Goal: Transaction & Acquisition: Purchase product/service

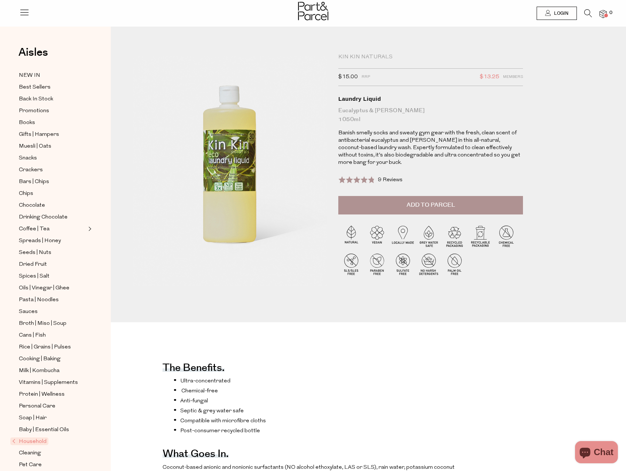
click at [384, 202] on button "Add to Parcel" at bounding box center [430, 205] width 185 height 18
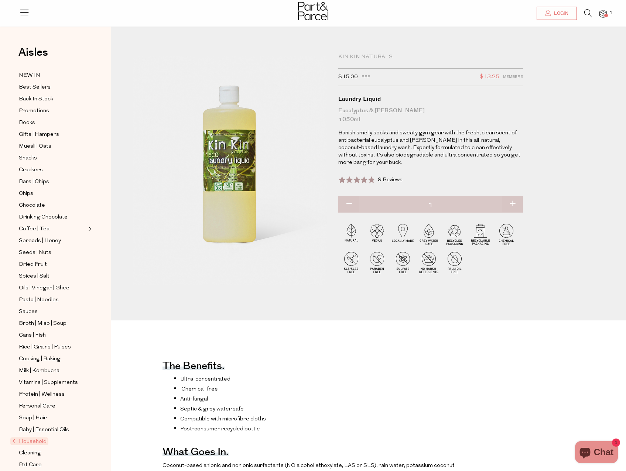
scroll to position [222, 0]
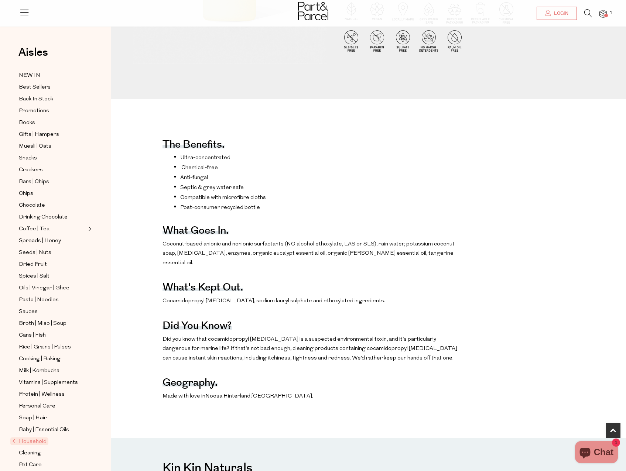
click at [34, 438] on span "Household" at bounding box center [29, 442] width 38 height 8
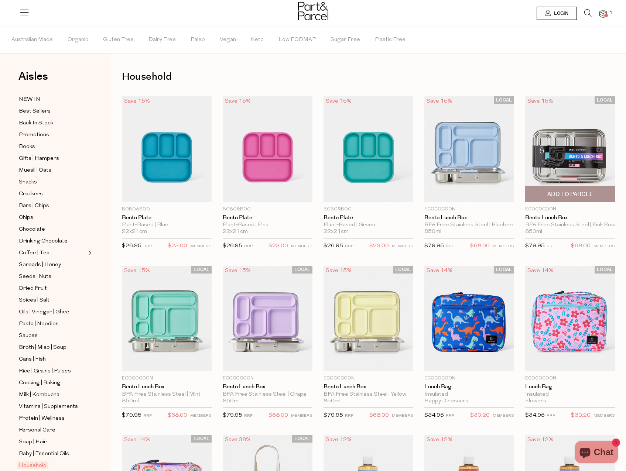
click at [608, 144] on img at bounding box center [570, 149] width 90 height 106
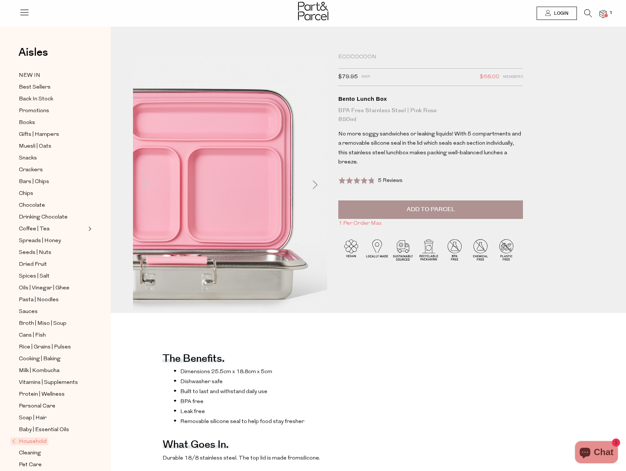
click at [308, 183] on img at bounding box center [183, 185] width 311 height 367
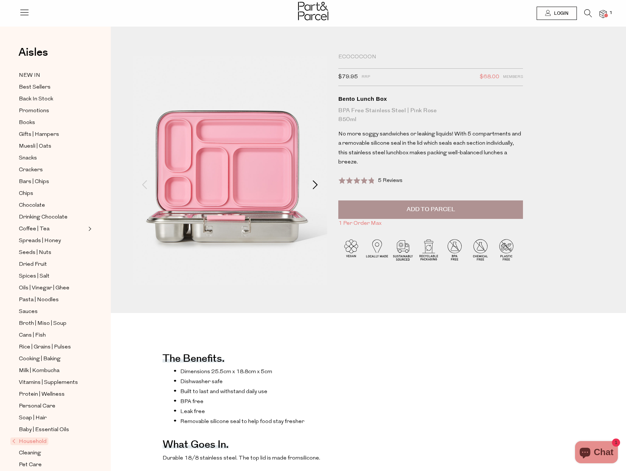
click at [311, 182] on span at bounding box center [315, 184] width 9 height 9
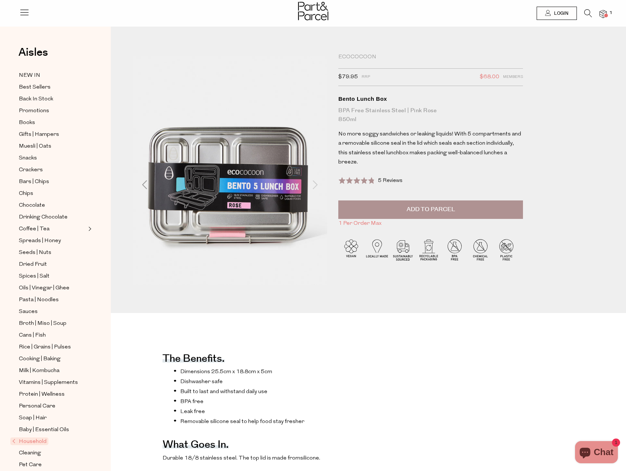
click at [311, 182] on span at bounding box center [315, 184] width 9 height 9
click at [316, 183] on span at bounding box center [315, 184] width 9 height 9
click at [142, 184] on span at bounding box center [144, 184] width 9 height 9
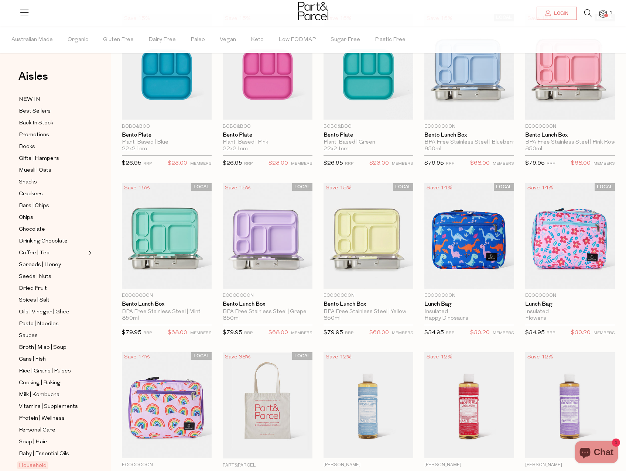
scroll to position [111, 0]
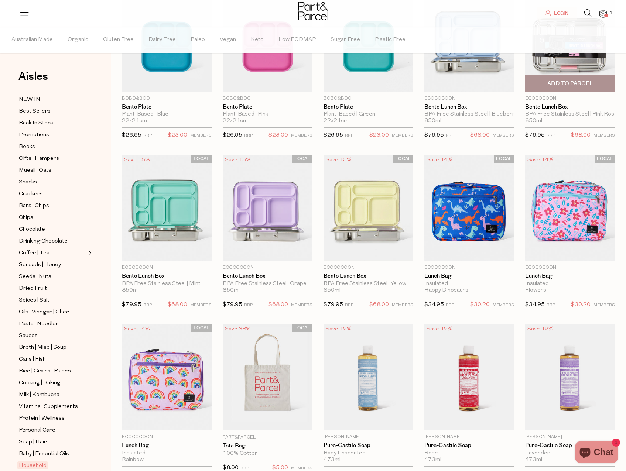
click at [566, 82] on span "Add To Parcel" at bounding box center [570, 84] width 46 height 8
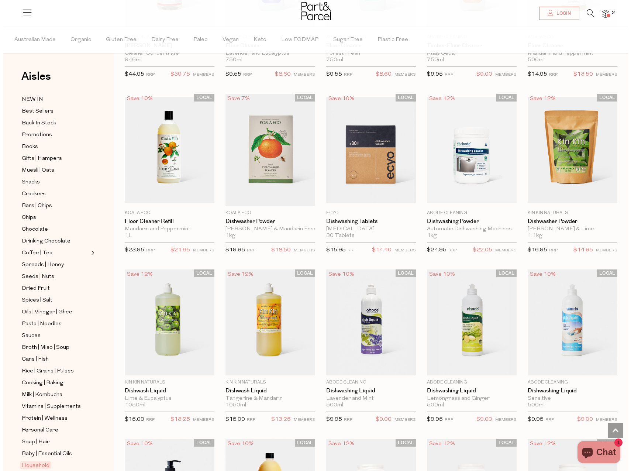
scroll to position [855, 0]
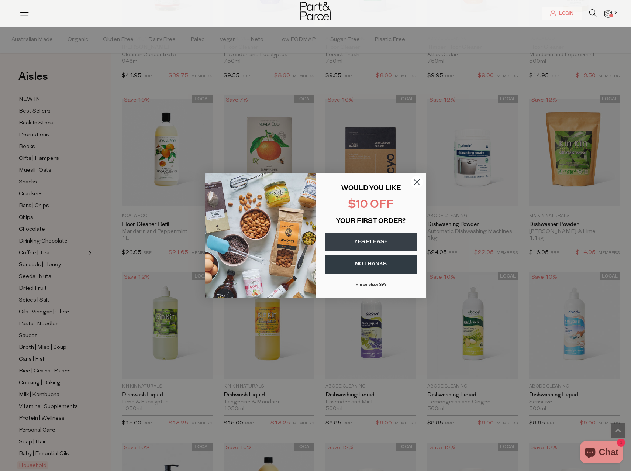
click at [416, 183] on circle "Close dialog" at bounding box center [417, 182] width 12 height 12
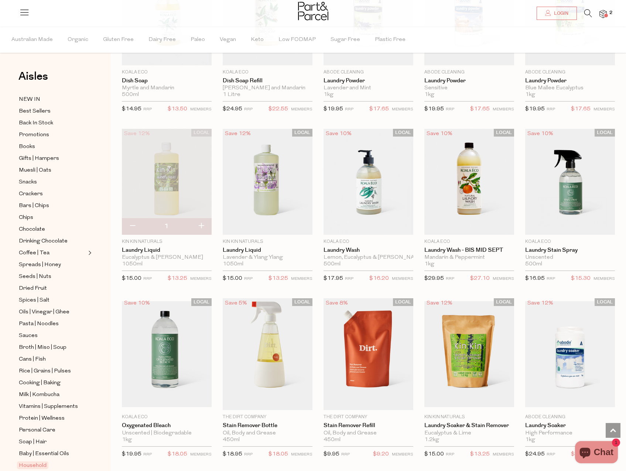
scroll to position [1329, 0]
click at [587, 197] on img at bounding box center [570, 182] width 90 height 106
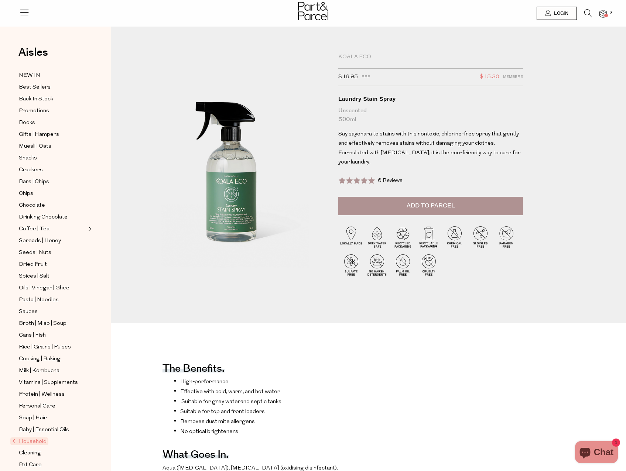
click at [395, 178] on span "6 Reviews" at bounding box center [390, 181] width 25 height 6
click at [429, 202] on span "Add to Parcel" at bounding box center [431, 206] width 48 height 8
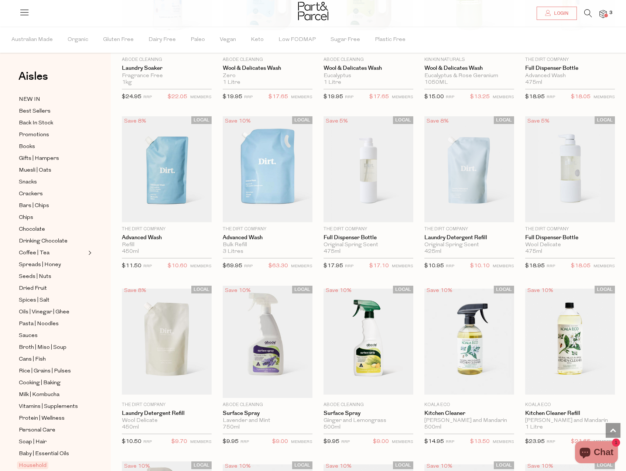
scroll to position [2010, 6]
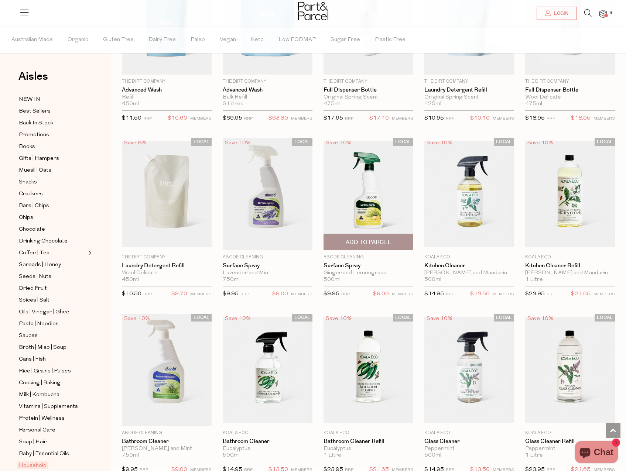
click at [367, 239] on span "Add To Parcel" at bounding box center [369, 243] width 46 height 8
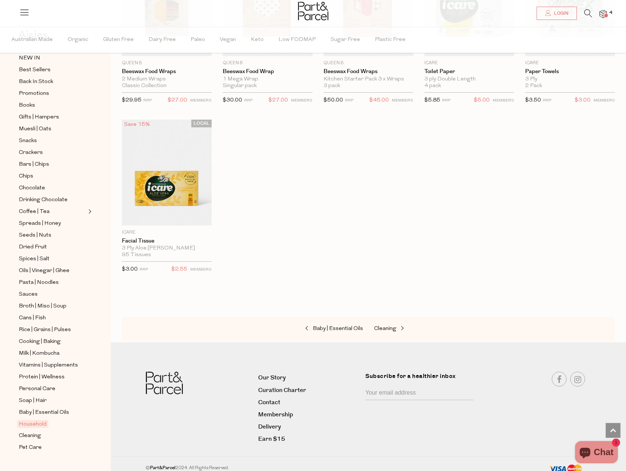
scroll to position [42, 0]
click at [24, 431] on span "Cleaning" at bounding box center [30, 435] width 22 height 9
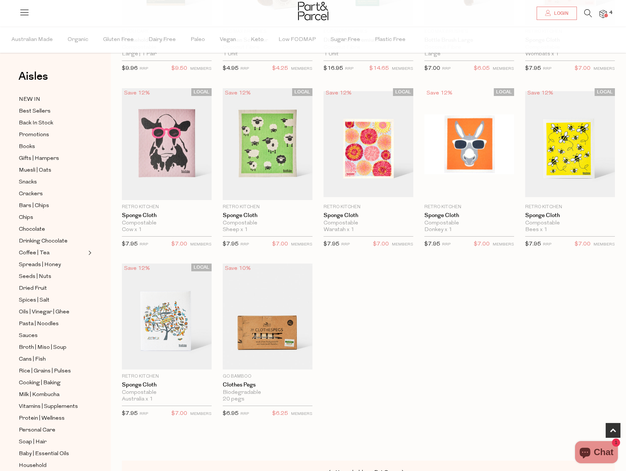
scroll to position [185, 6]
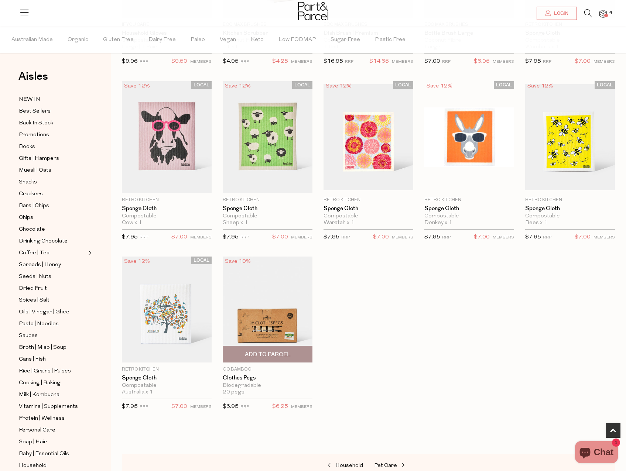
click at [264, 320] on img at bounding box center [268, 310] width 90 height 106
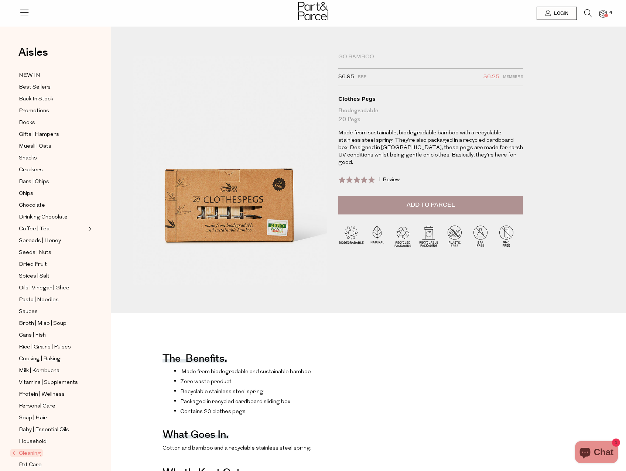
click at [381, 177] on span "1 Review" at bounding box center [389, 180] width 22 height 6
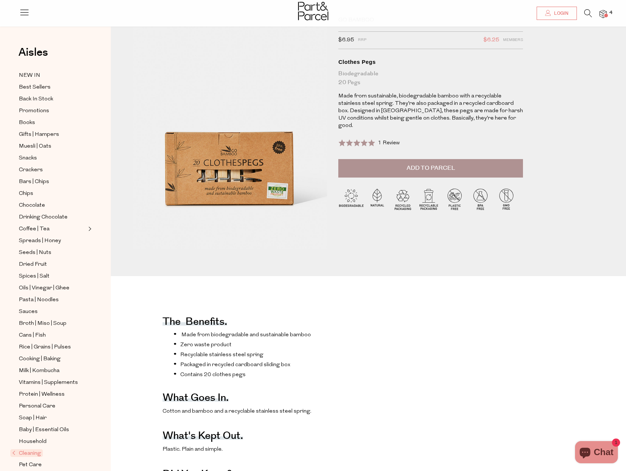
scroll to position [74, 0]
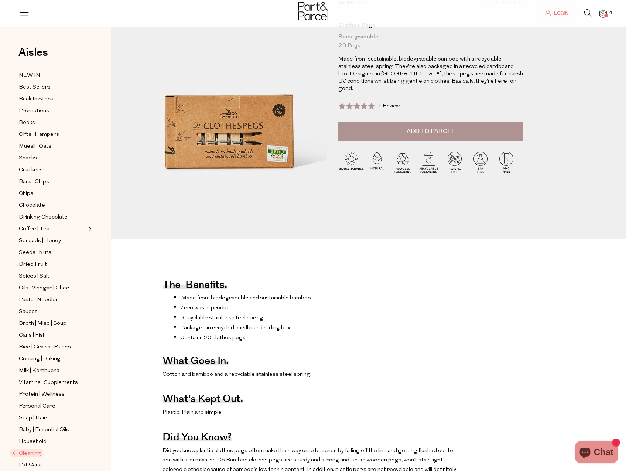
click at [456, 124] on button "Add to Parcel" at bounding box center [430, 131] width 185 height 18
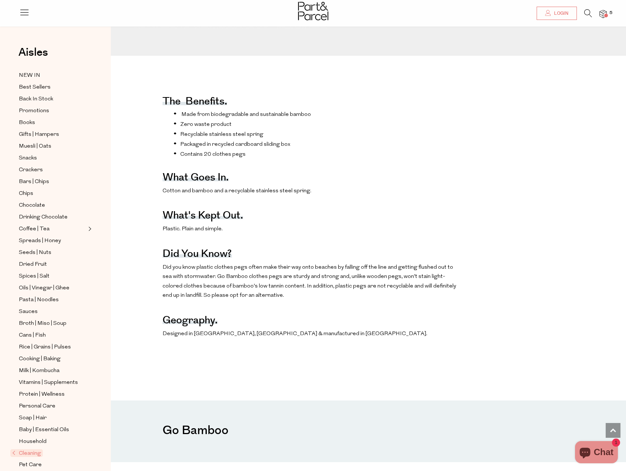
scroll to position [332, 0]
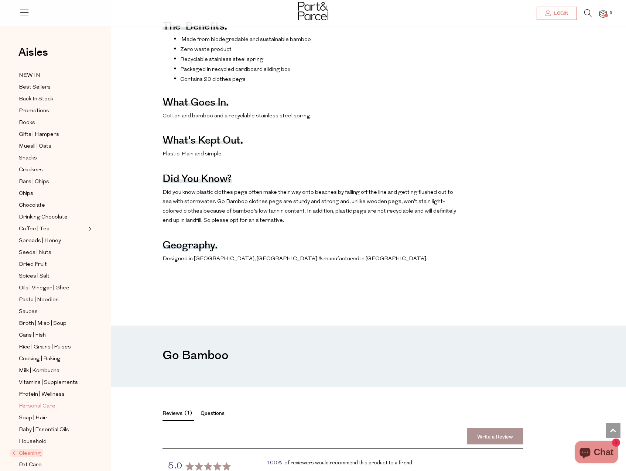
click at [32, 402] on span "Personal Care" at bounding box center [37, 406] width 37 height 9
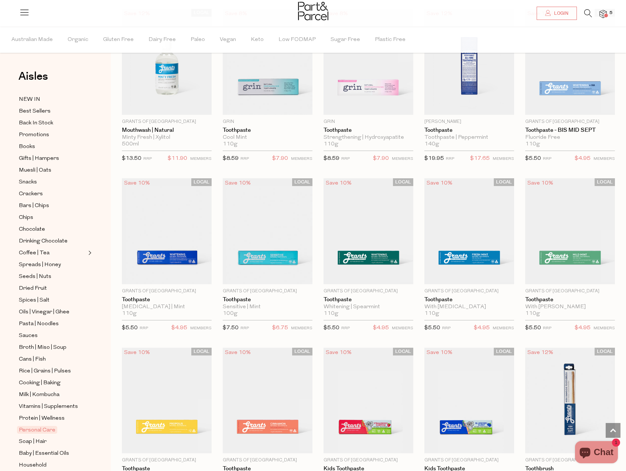
scroll to position [591, 0]
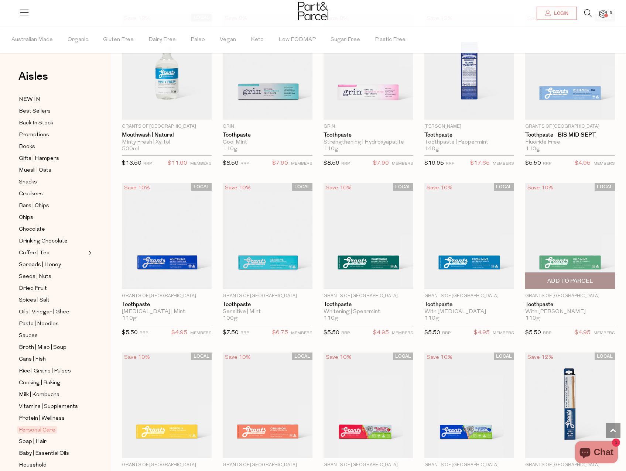
click at [583, 220] on img at bounding box center [570, 236] width 90 height 106
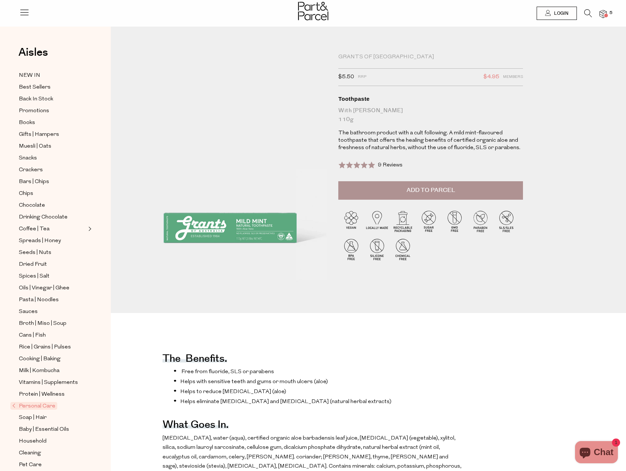
click at [387, 165] on span "9 Reviews" at bounding box center [390, 165] width 25 height 6
click at [407, 194] on span "Add to Parcel" at bounding box center [431, 190] width 48 height 8
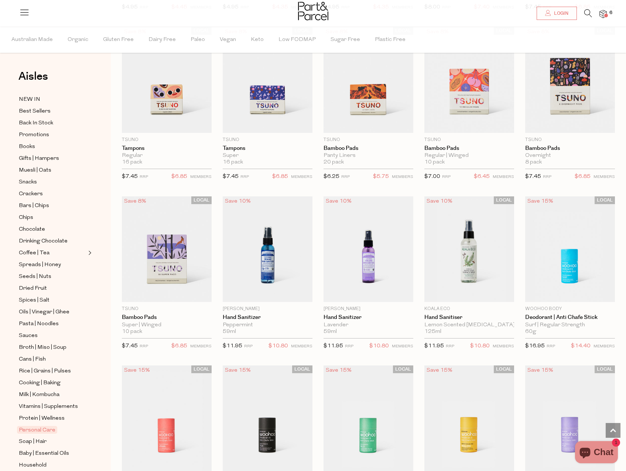
scroll to position [1256, 0]
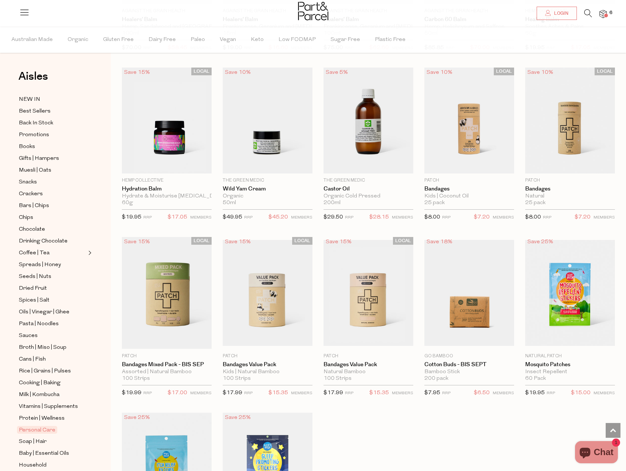
scroll to position [2585, 0]
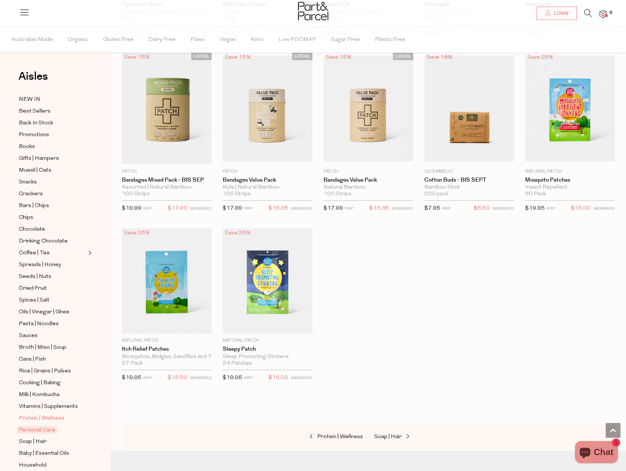
click at [55, 414] on span "Protein | Wellness" at bounding box center [42, 418] width 46 height 9
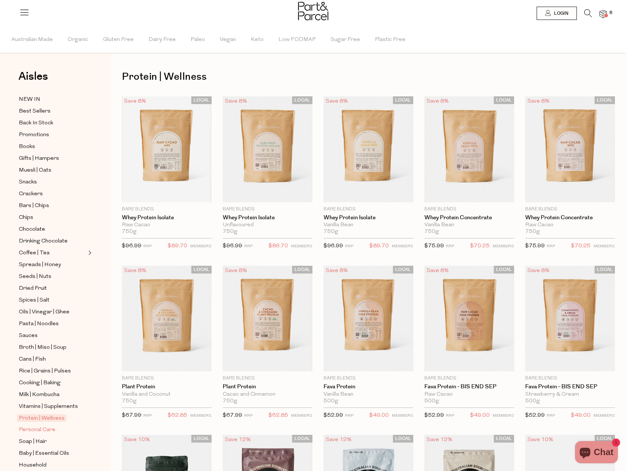
click at [34, 426] on span "Personal Care" at bounding box center [37, 430] width 37 height 9
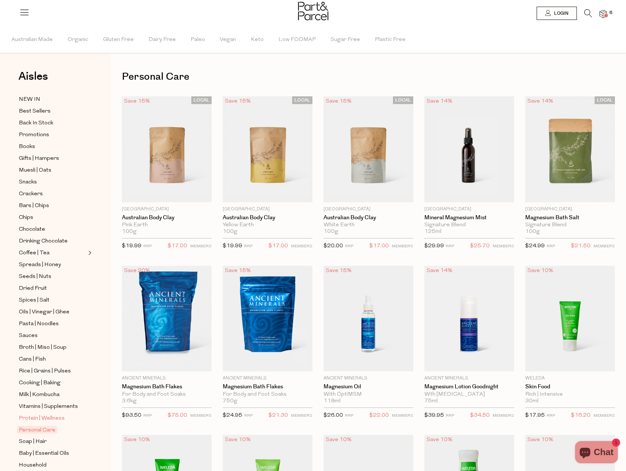
click at [56, 414] on span "Protein | Wellness" at bounding box center [42, 418] width 46 height 9
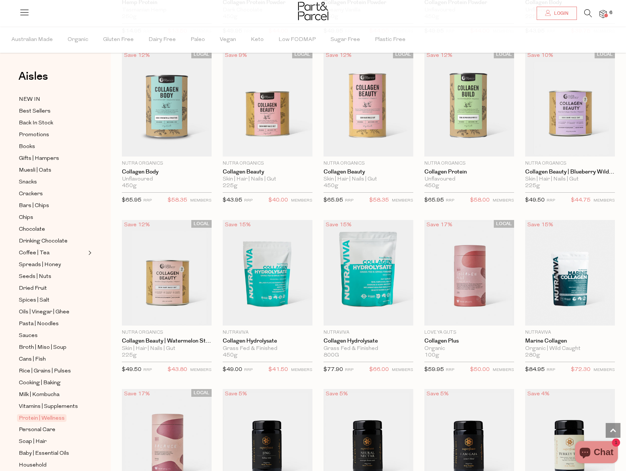
scroll to position [739, 0]
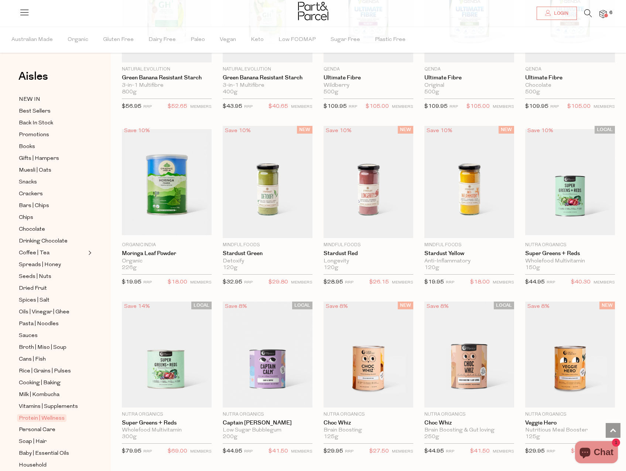
scroll to position [2363, 0]
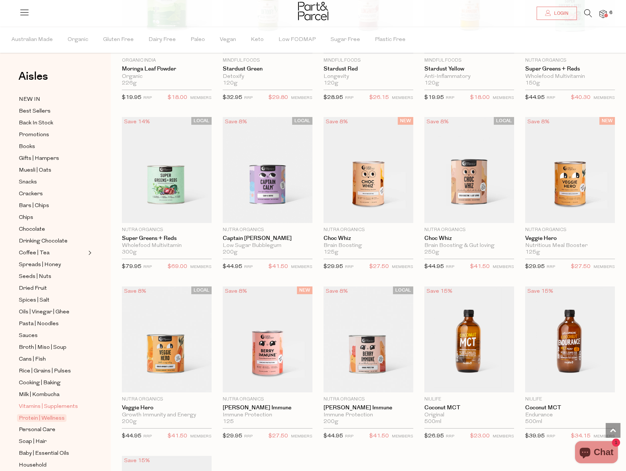
click at [49, 403] on span "Vitamins | Supplements" at bounding box center [48, 407] width 59 height 9
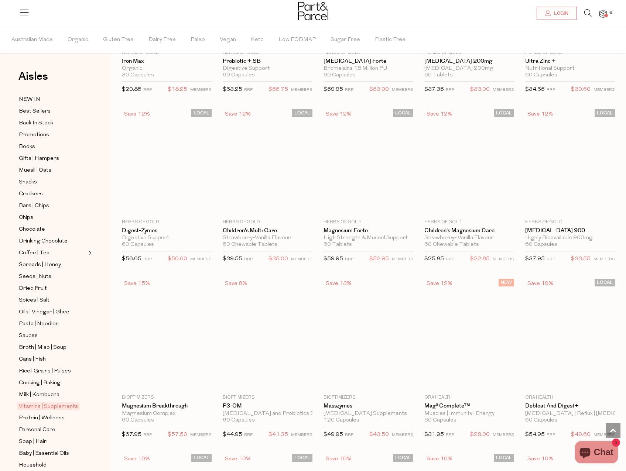
scroll to position [849, 0]
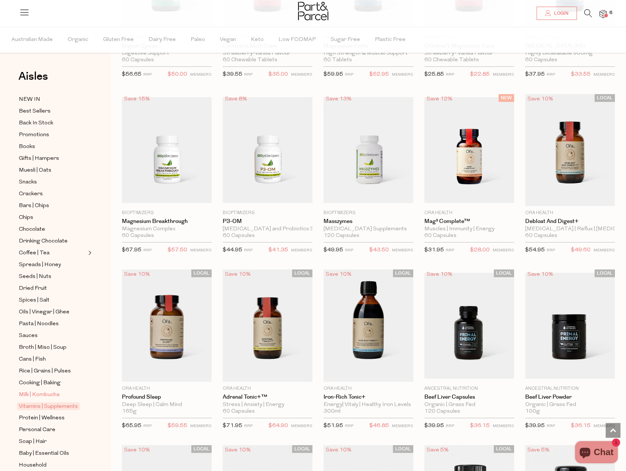
click at [41, 391] on span "Milk | Kombucha" at bounding box center [39, 395] width 41 height 9
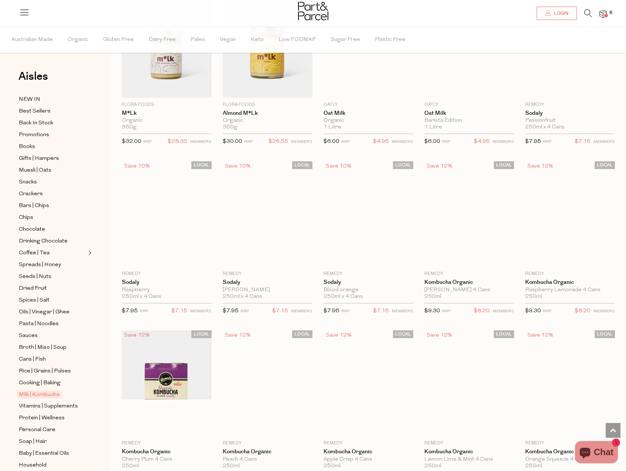
scroll to position [812, 0]
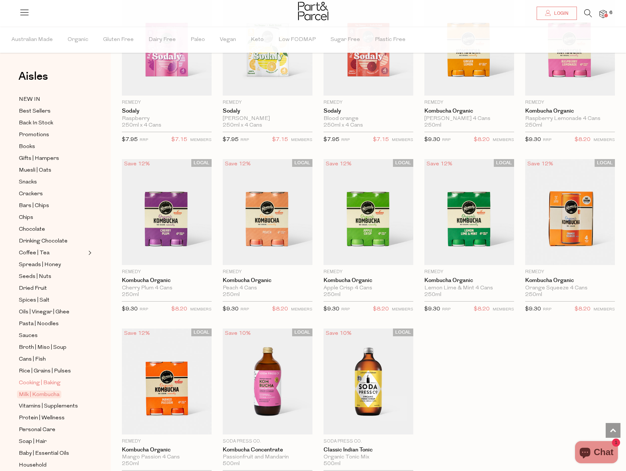
click at [31, 379] on span "Cooking | Baking" at bounding box center [40, 383] width 42 height 9
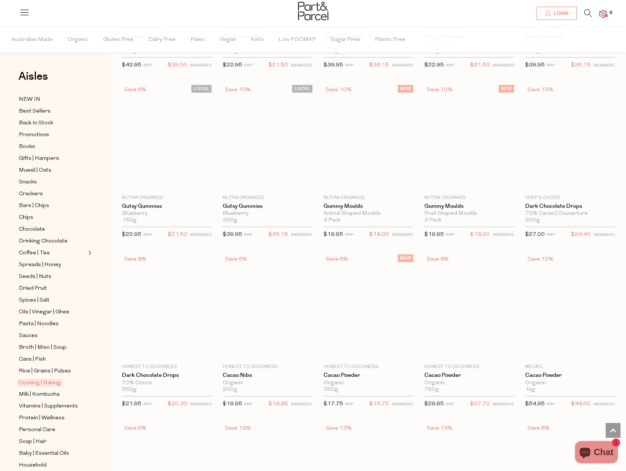
scroll to position [706, 0]
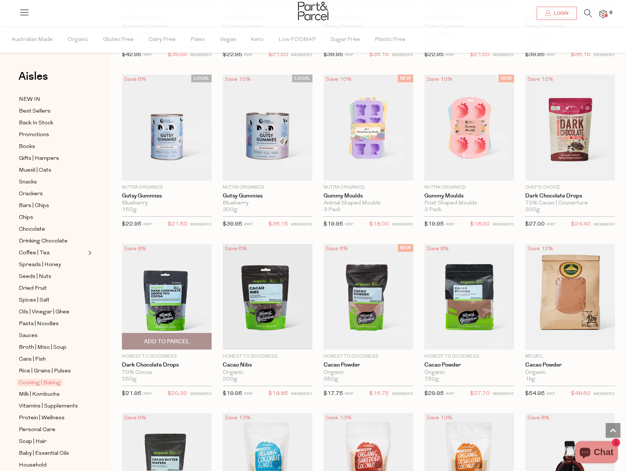
click at [177, 341] on span "Add To Parcel" at bounding box center [167, 342] width 46 height 8
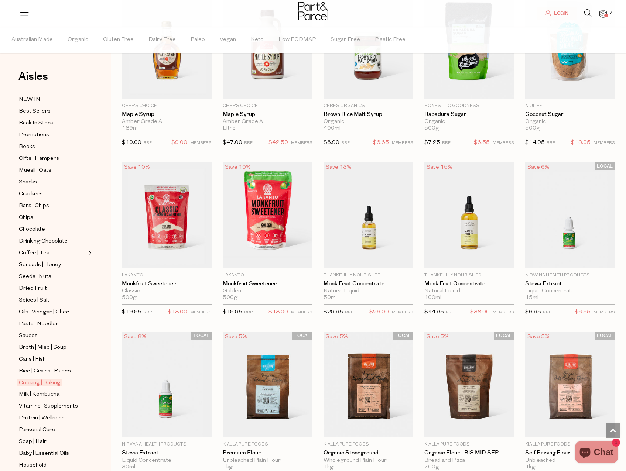
scroll to position [1297, 0]
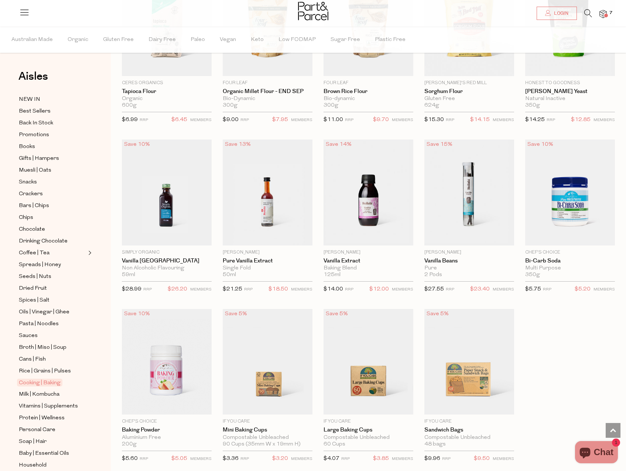
scroll to position [2552, 0]
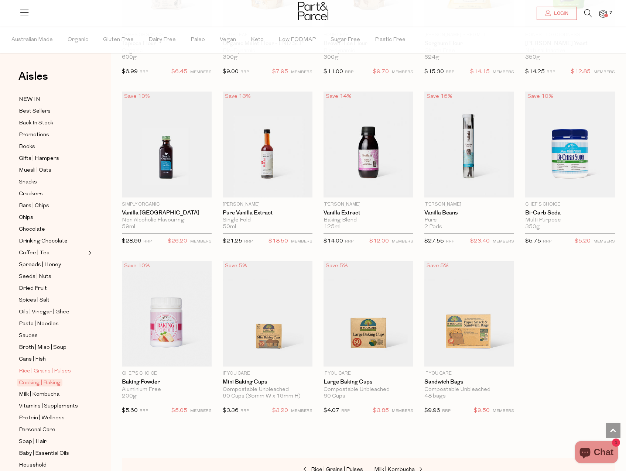
click at [52, 367] on span "Rice | Grains | Pulses" at bounding box center [45, 371] width 52 height 9
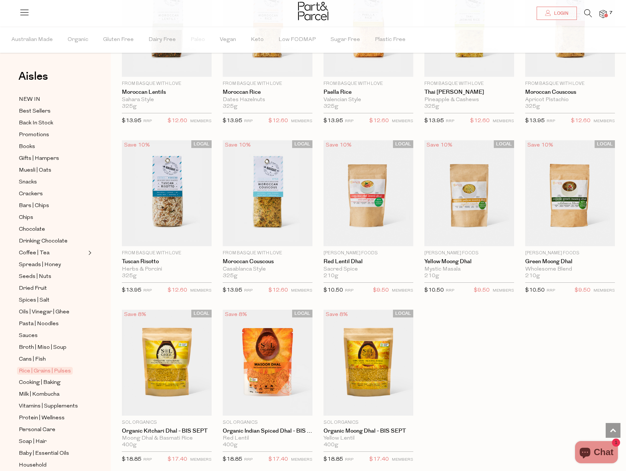
scroll to position [1034, 0]
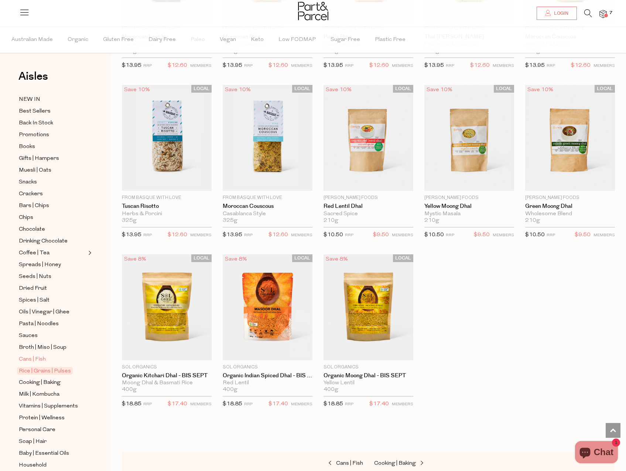
click at [34, 355] on span "Cans | Fish" at bounding box center [32, 359] width 27 height 9
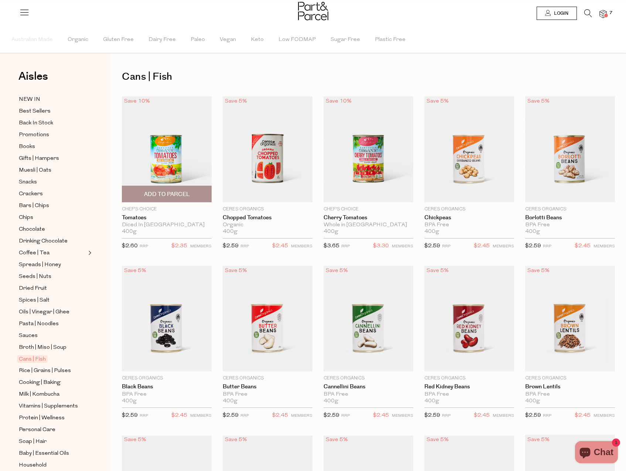
click at [173, 191] on span "Add To Parcel" at bounding box center [167, 195] width 46 height 8
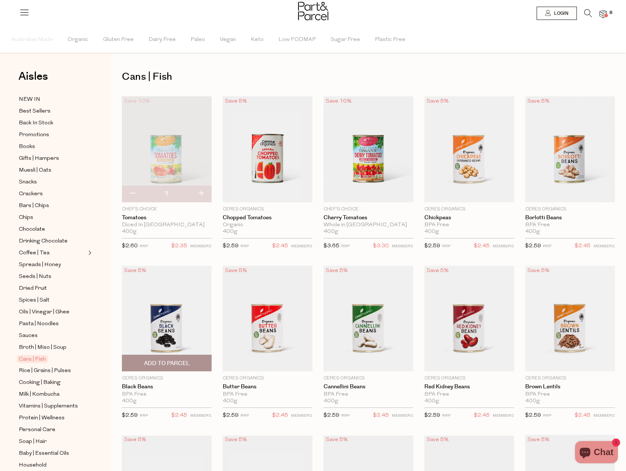
click at [161, 362] on span "Add To Parcel" at bounding box center [167, 364] width 46 height 8
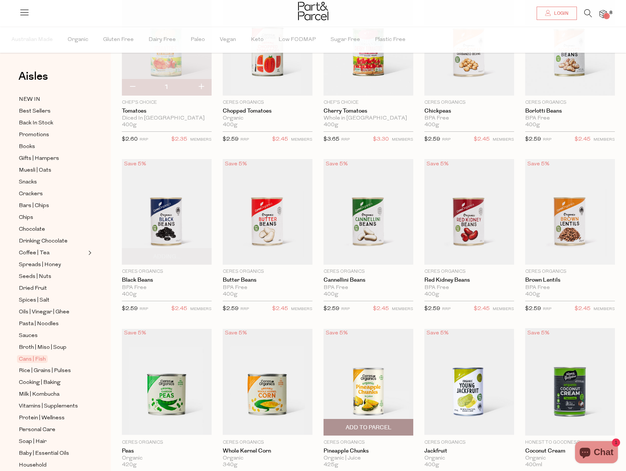
scroll to position [111, 0]
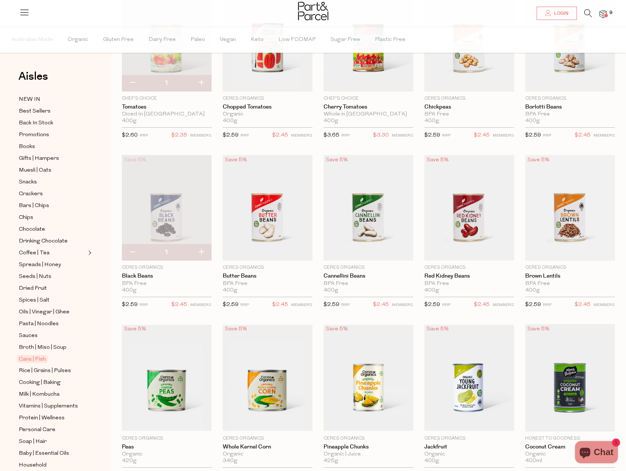
click at [199, 250] on button "button" at bounding box center [201, 252] width 21 height 16
type input "2"
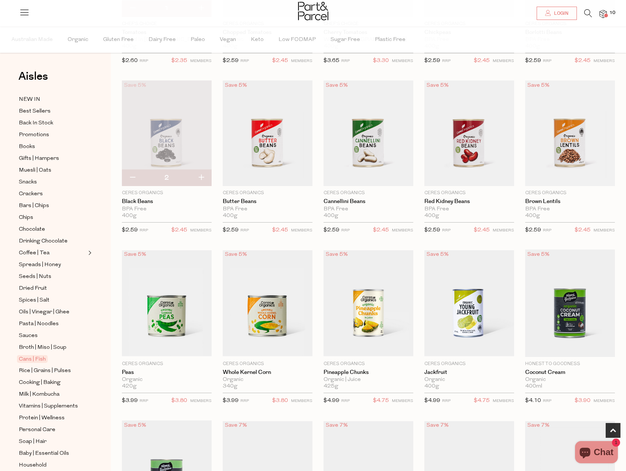
scroll to position [295, 0]
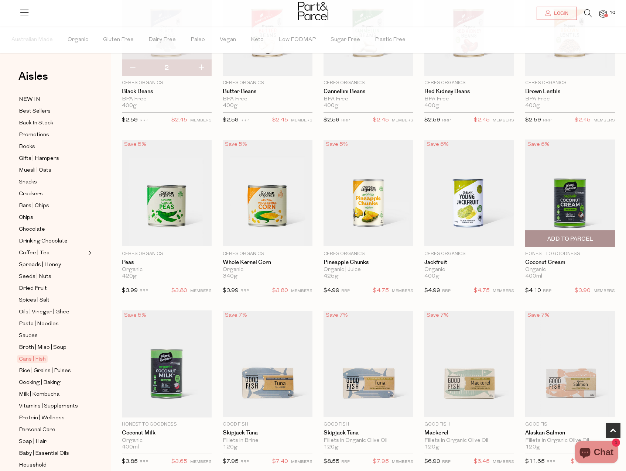
click at [567, 236] on span "Add To Parcel" at bounding box center [570, 239] width 46 height 8
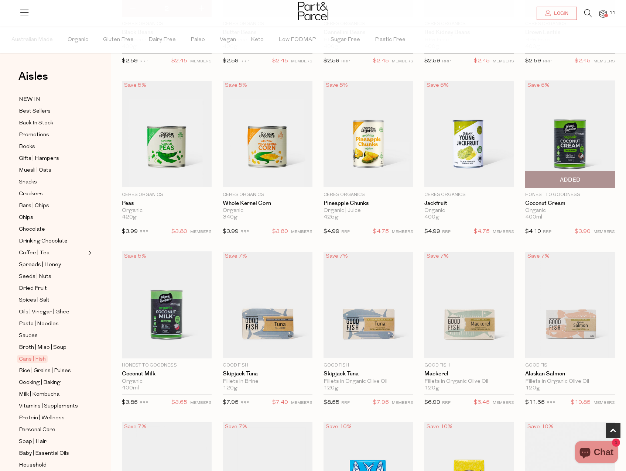
scroll to position [369, 0]
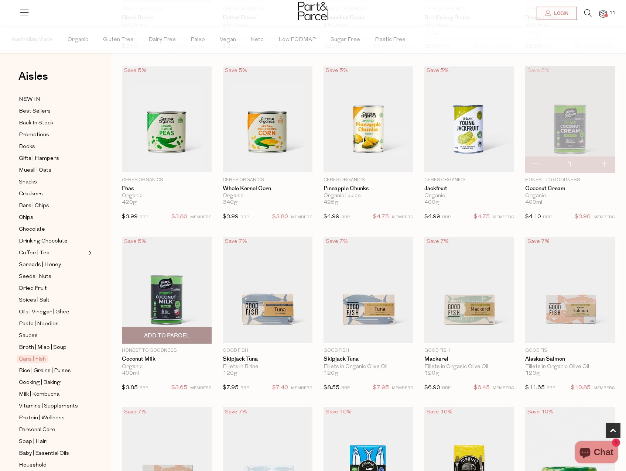
click at [171, 335] on span "Add To Parcel" at bounding box center [167, 336] width 46 height 8
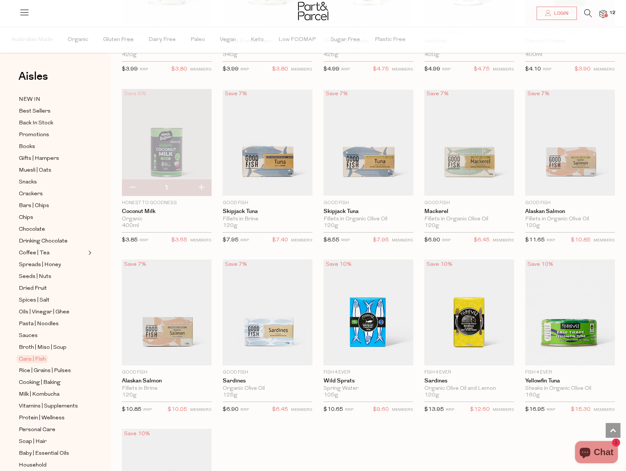
scroll to position [665, 0]
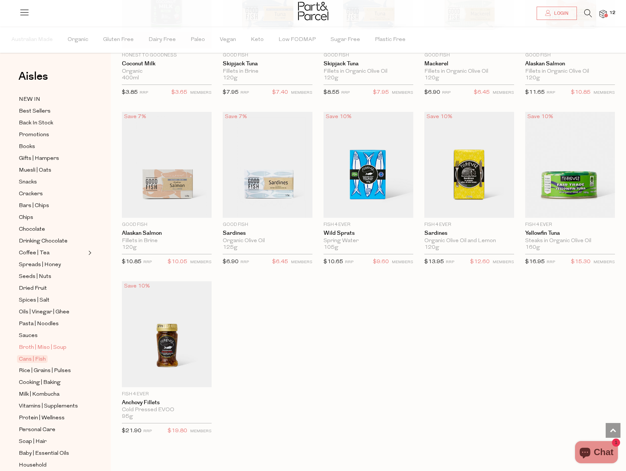
click at [30, 343] on span "Broth | Miso | Soup" at bounding box center [43, 347] width 48 height 9
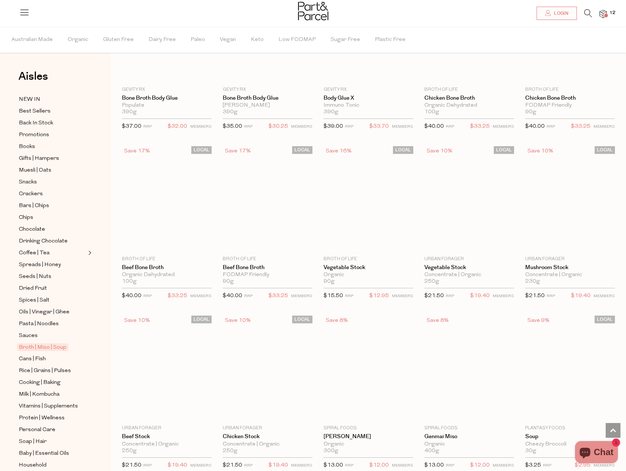
scroll to position [849, 0]
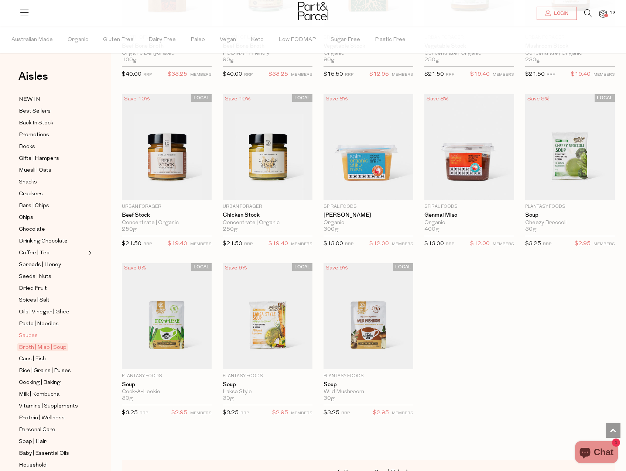
click at [33, 332] on span "Sauces" at bounding box center [28, 336] width 19 height 9
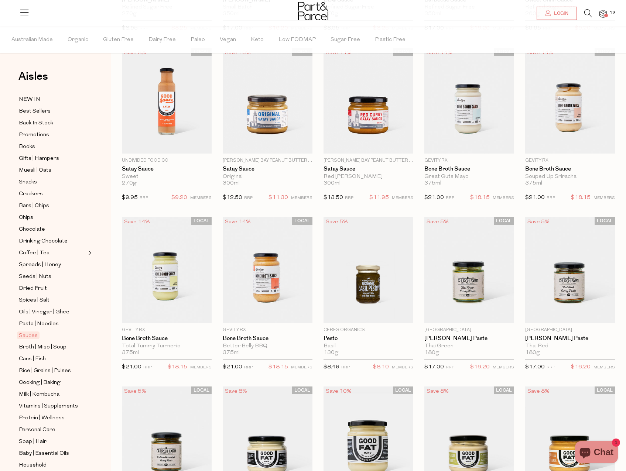
scroll to position [111, 0]
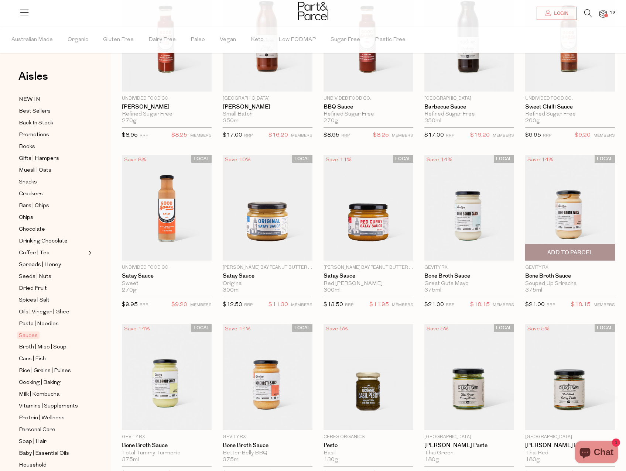
click at [549, 189] on img at bounding box center [570, 208] width 90 height 106
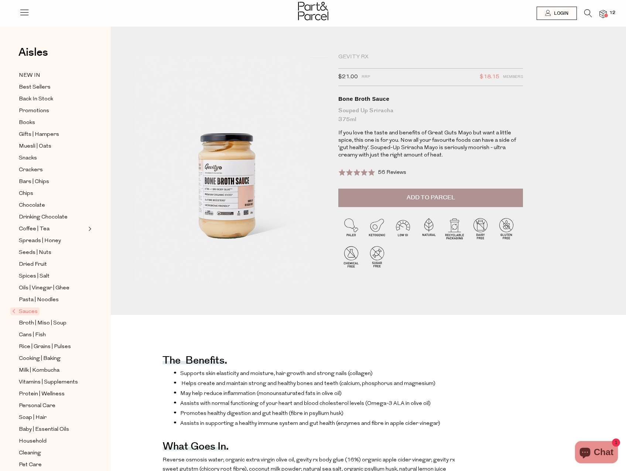
click at [388, 171] on span "56 Reviews" at bounding box center [392, 173] width 28 height 6
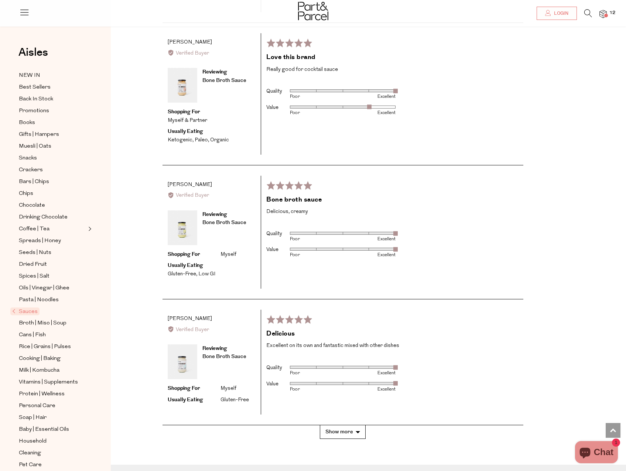
scroll to position [1573, 0]
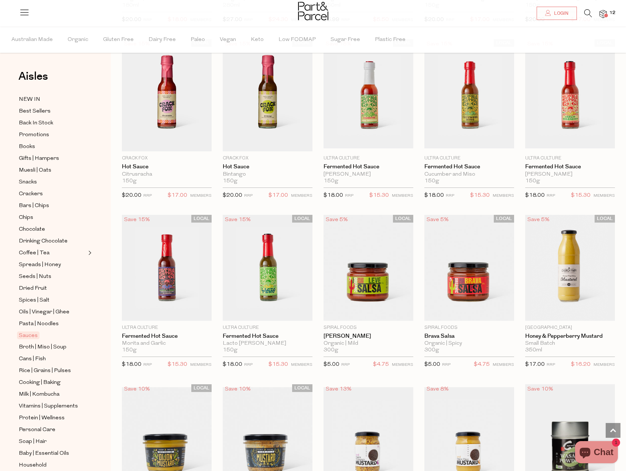
scroll to position [1145, 0]
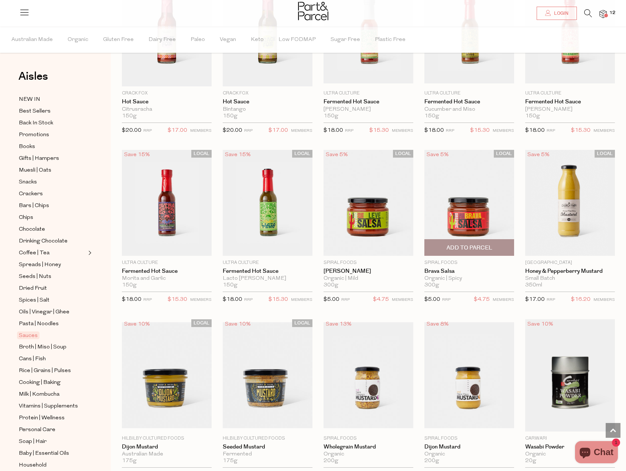
click at [462, 244] on span "Add To Parcel" at bounding box center [469, 248] width 46 height 8
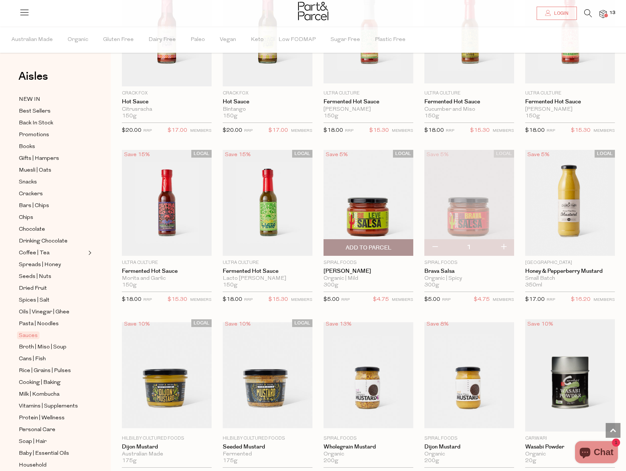
click at [344, 249] on span "Add To Parcel" at bounding box center [368, 248] width 85 height 16
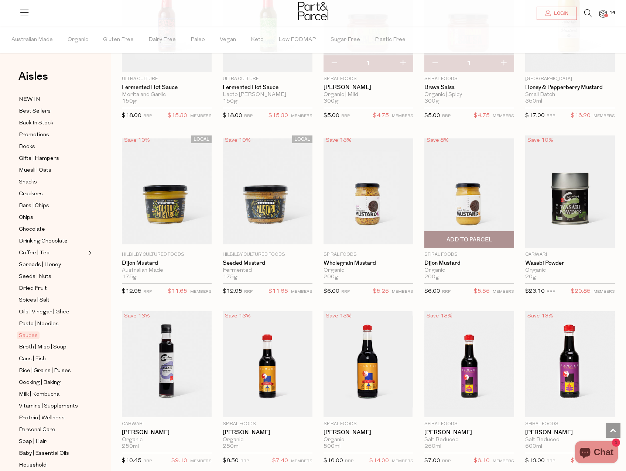
scroll to position [1329, 0]
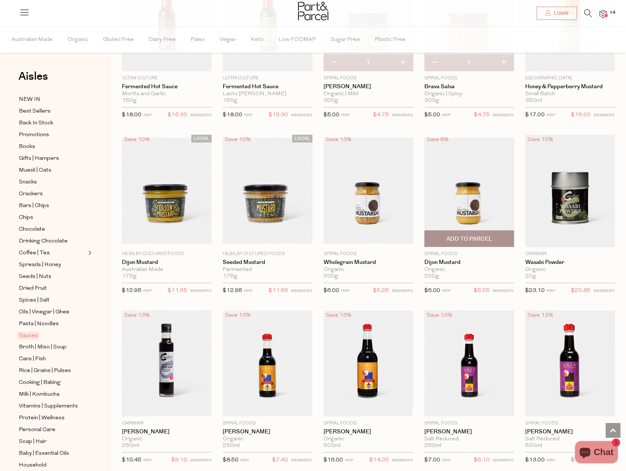
click at [487, 242] on span "Add To Parcel" at bounding box center [469, 239] width 85 height 16
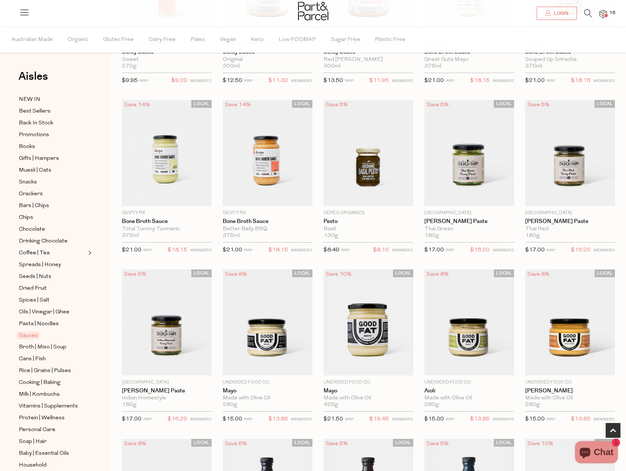
scroll to position [336, 0]
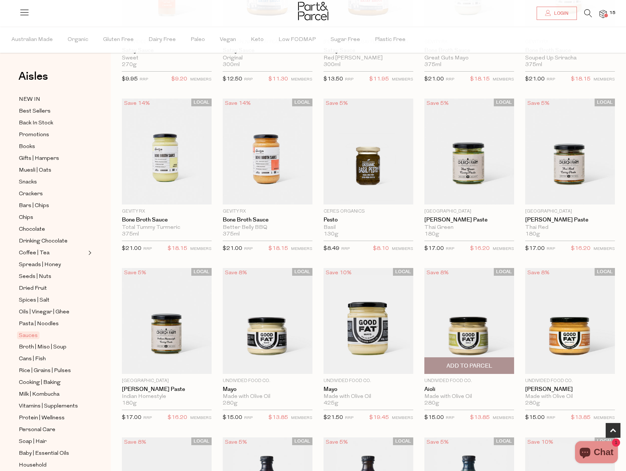
click at [489, 300] on img at bounding box center [469, 321] width 90 height 106
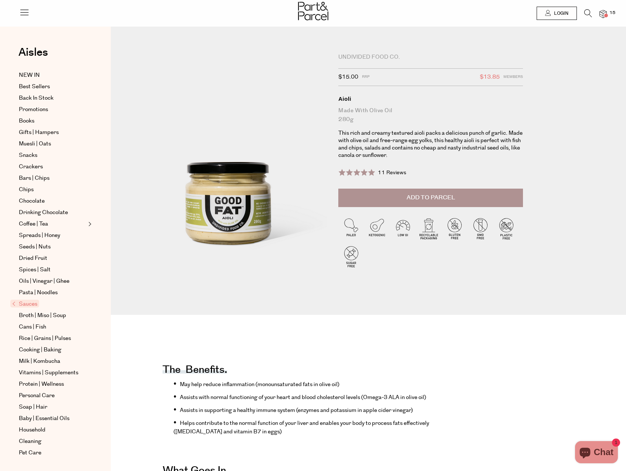
click at [389, 173] on span "11 Reviews" at bounding box center [392, 172] width 28 height 7
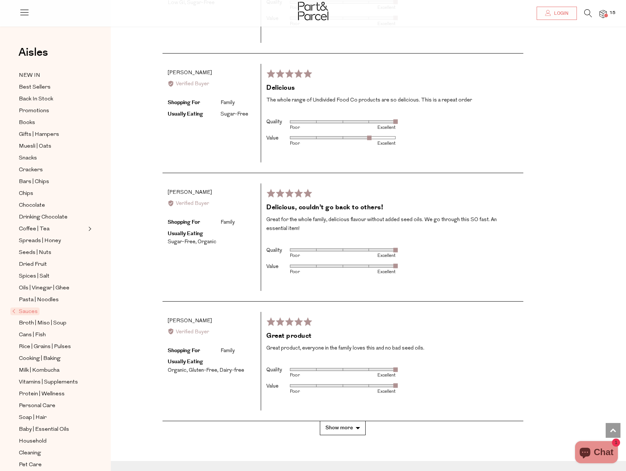
scroll to position [1410, 0]
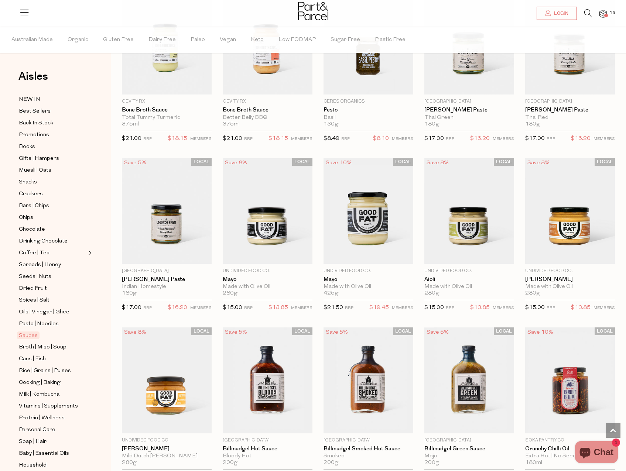
scroll to position [349, 0]
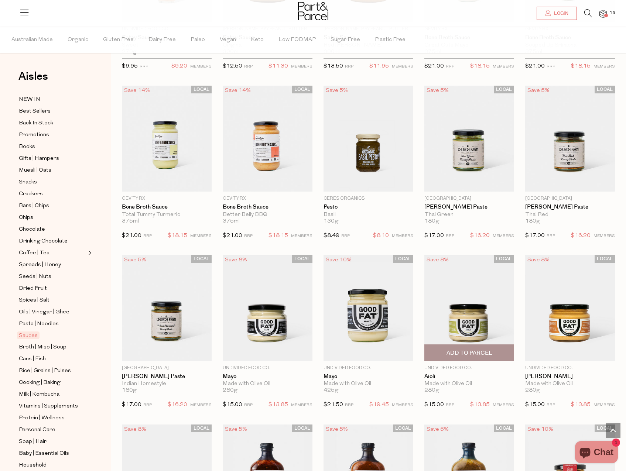
click at [460, 354] on span "Add To Parcel" at bounding box center [469, 353] width 46 height 8
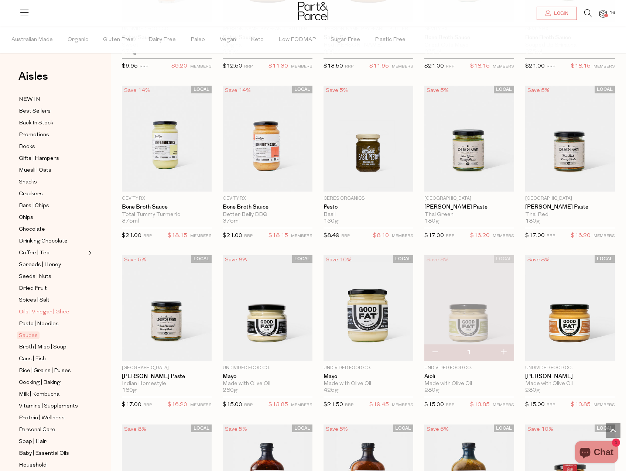
click at [40, 308] on span "Oils | Vinegar | Ghee" at bounding box center [44, 312] width 51 height 9
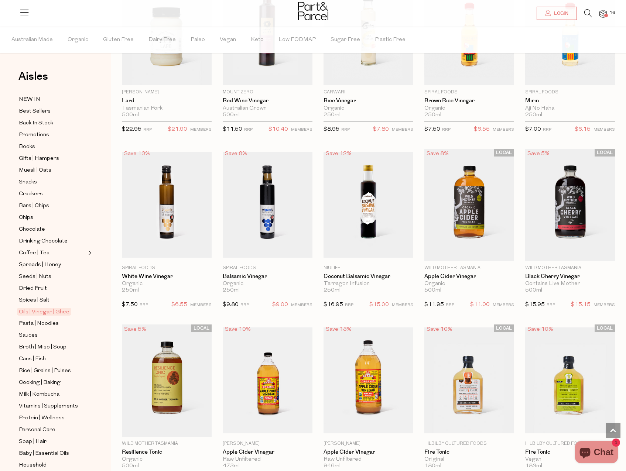
scroll to position [1292, 0]
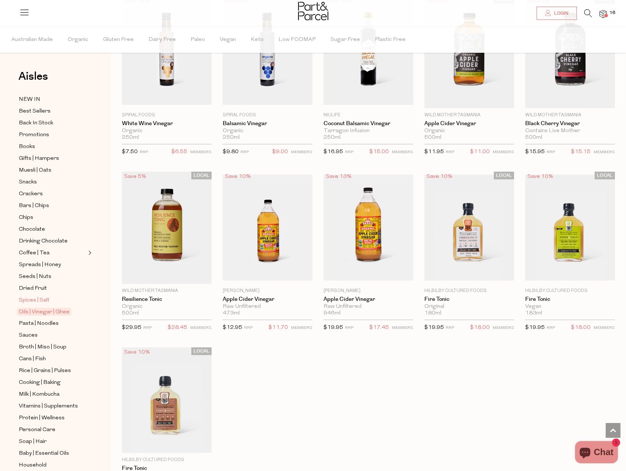
click at [42, 296] on span "Spices | Salt" at bounding box center [34, 300] width 31 height 9
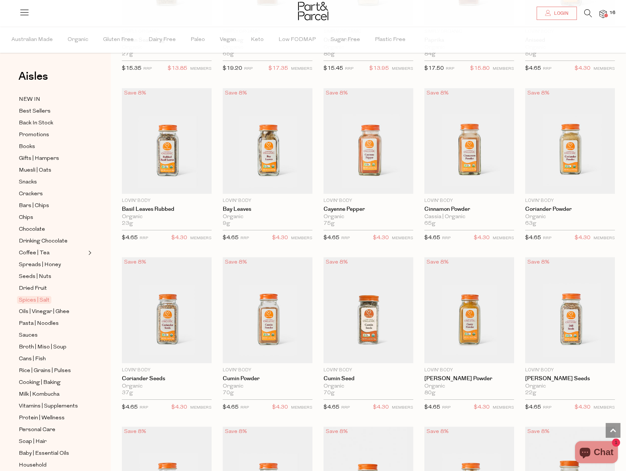
scroll to position [1219, 0]
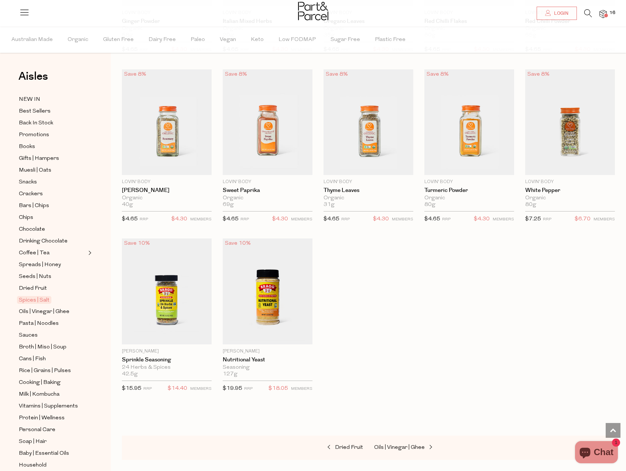
scroll to position [1736, 0]
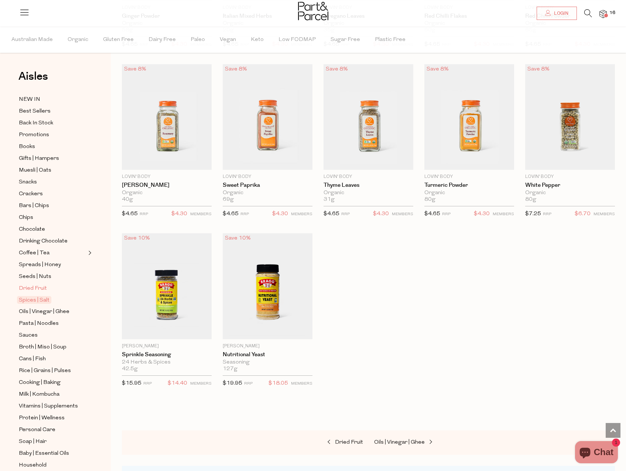
click at [30, 284] on span "Dried Fruit" at bounding box center [33, 288] width 28 height 9
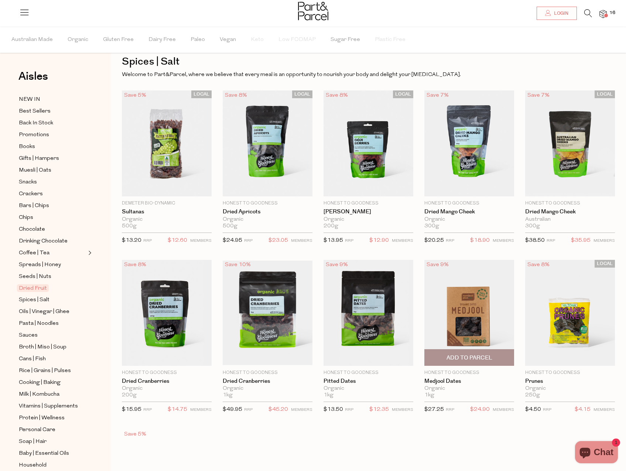
scroll to position [4, 0]
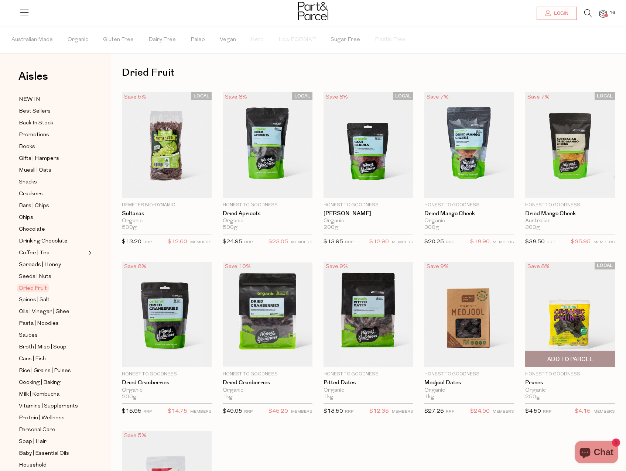
click at [564, 358] on span "Add To Parcel" at bounding box center [570, 360] width 46 height 8
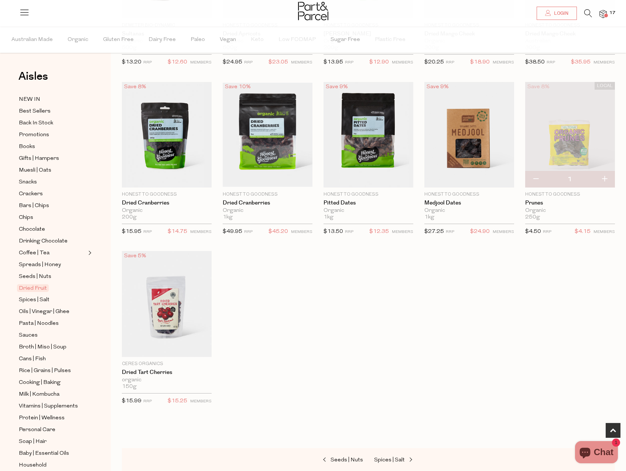
scroll to position [189, 0]
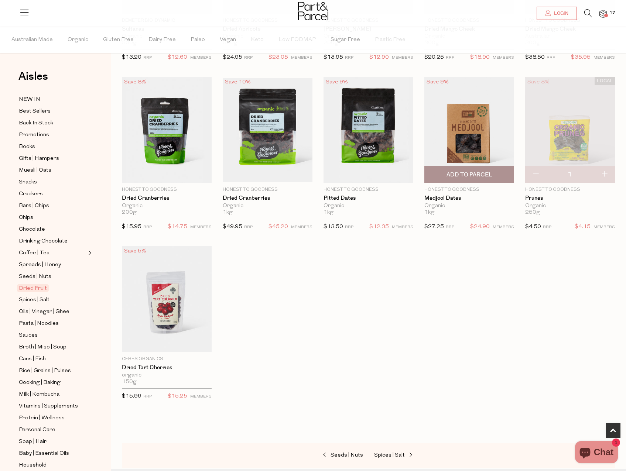
click at [453, 178] on span "Add To Parcel" at bounding box center [469, 175] width 46 height 8
click at [39, 274] on span "Seeds | Nuts" at bounding box center [35, 277] width 32 height 9
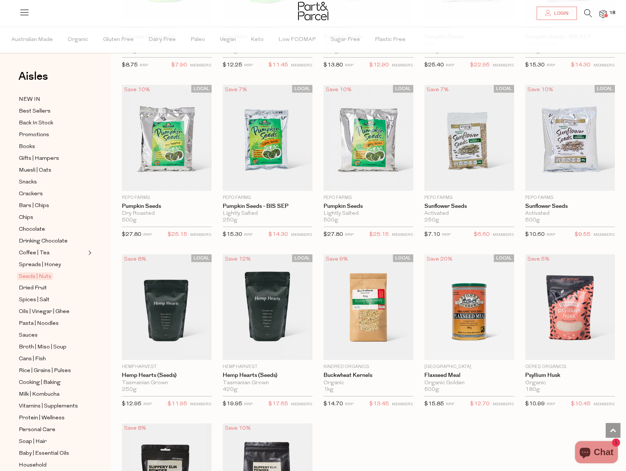
scroll to position [1256, 0]
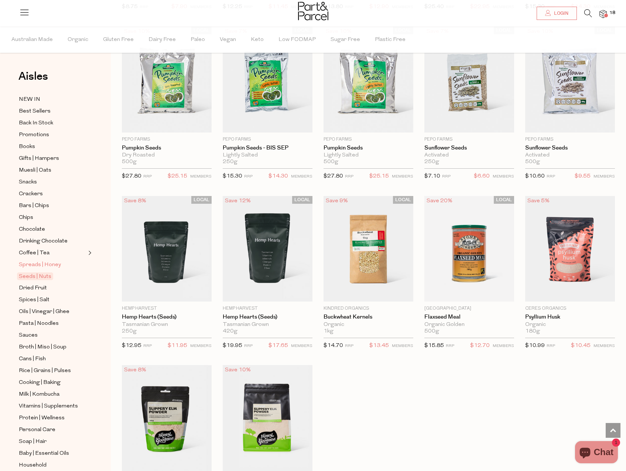
click at [31, 261] on span "Spreads | Honey" at bounding box center [40, 265] width 42 height 9
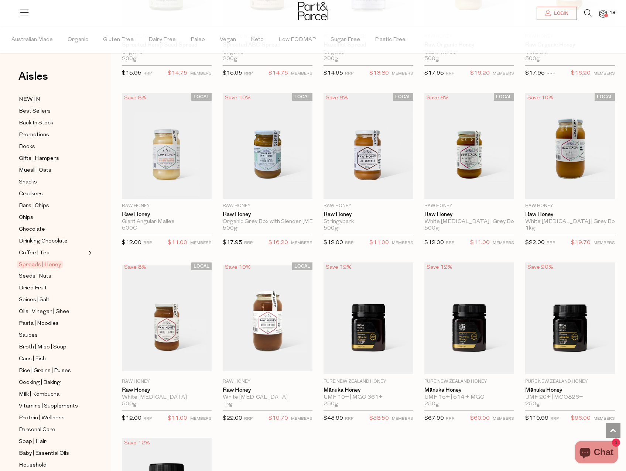
scroll to position [1292, 0]
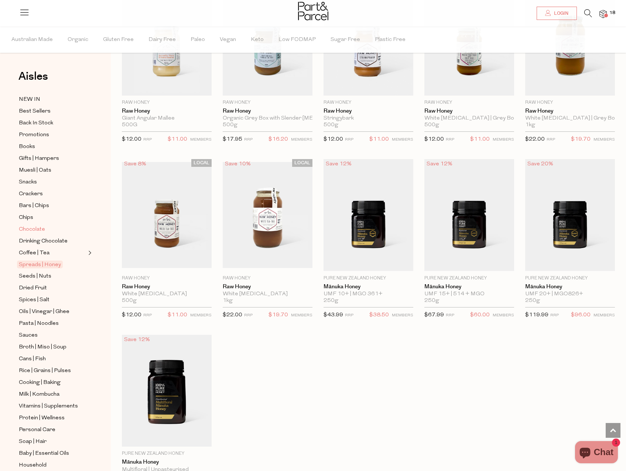
click at [32, 225] on span "Chocolate" at bounding box center [32, 229] width 26 height 9
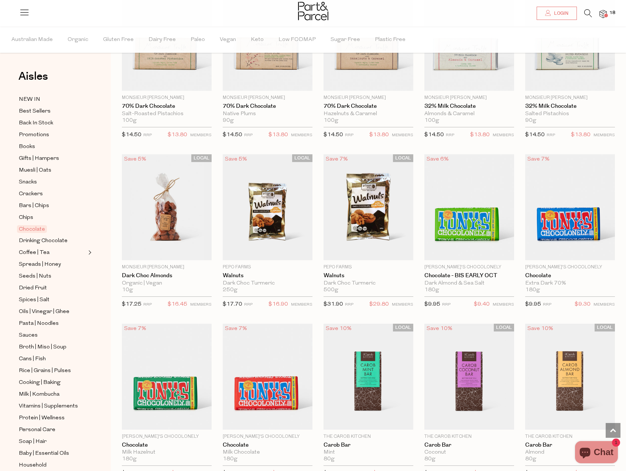
scroll to position [1256, 0]
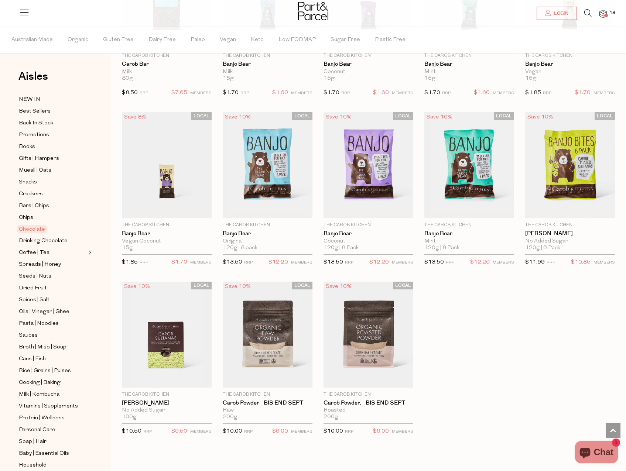
scroll to position [1846, 0]
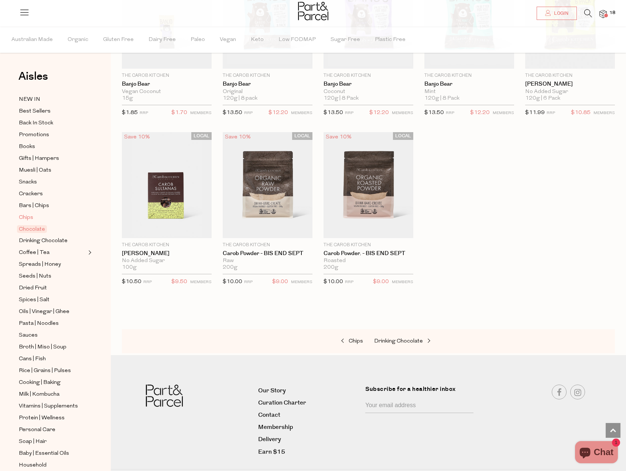
click at [29, 215] on span "Chips" at bounding box center [26, 217] width 14 height 9
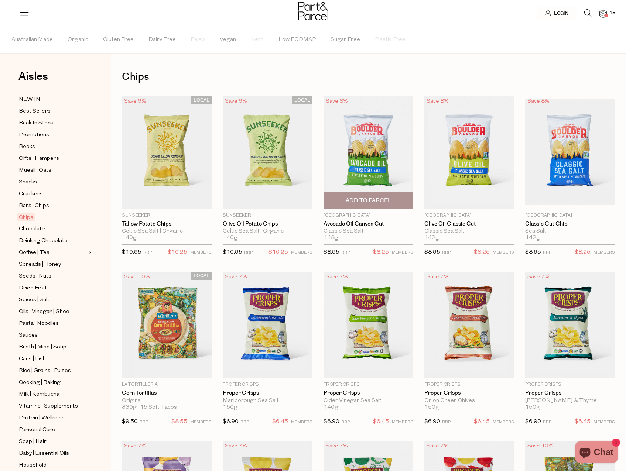
click at [367, 204] on span "Add To Parcel" at bounding box center [369, 201] width 46 height 8
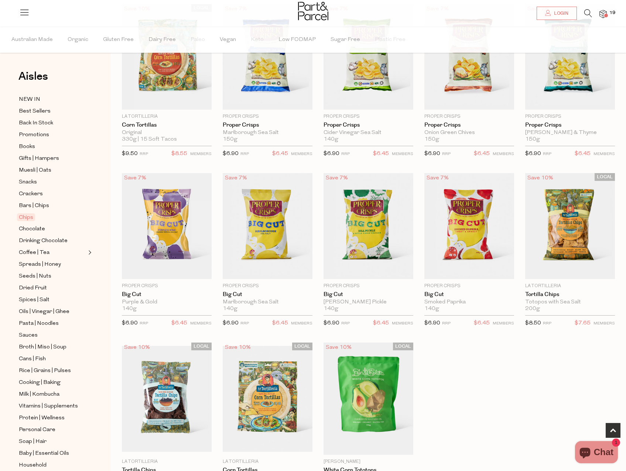
scroll to position [369, 0]
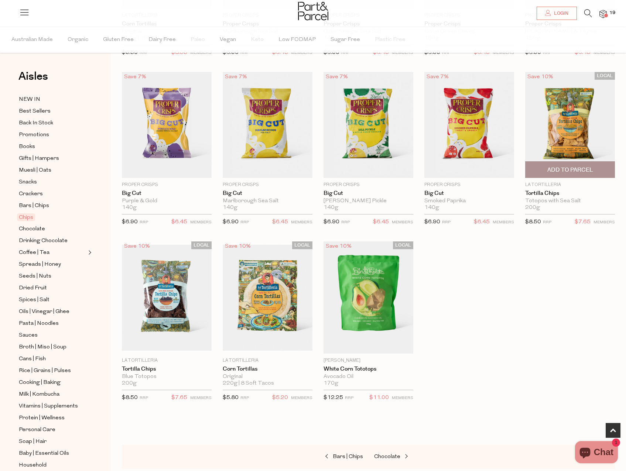
click at [563, 170] on span "Add To Parcel" at bounding box center [570, 170] width 46 height 8
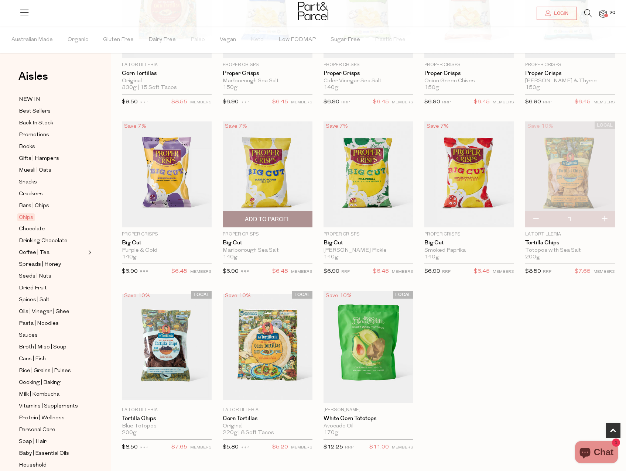
scroll to position [332, 0]
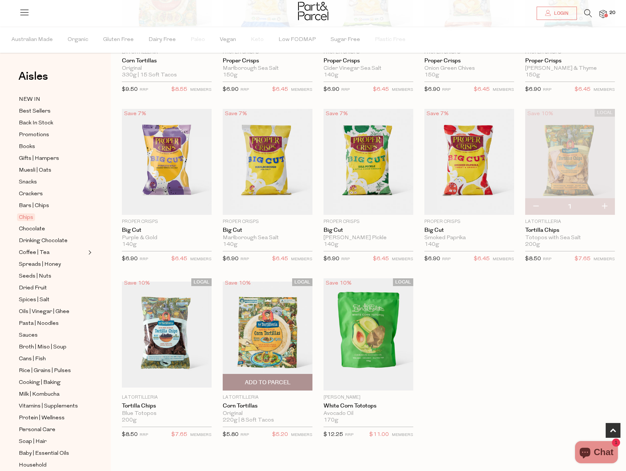
click at [266, 381] on span "Add To Parcel" at bounding box center [268, 383] width 46 height 8
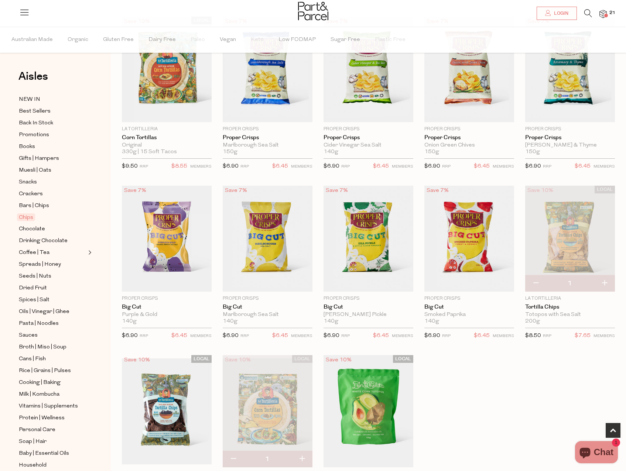
scroll to position [148, 0]
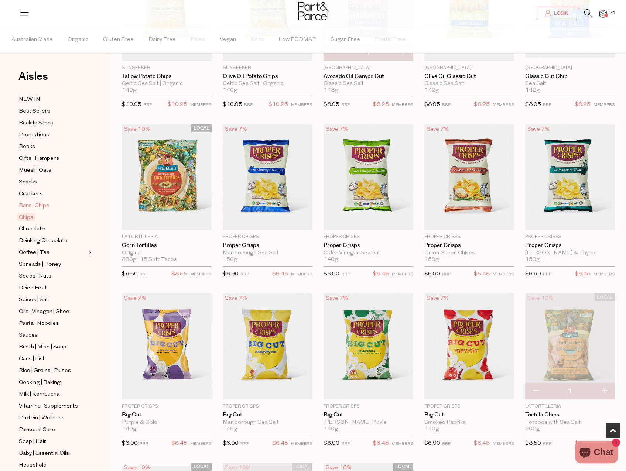
click at [46, 202] on span "Bars | Chips" at bounding box center [34, 206] width 30 height 9
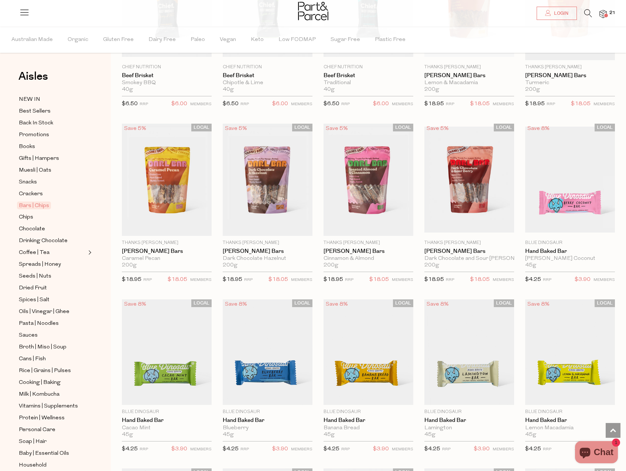
scroll to position [923, 0]
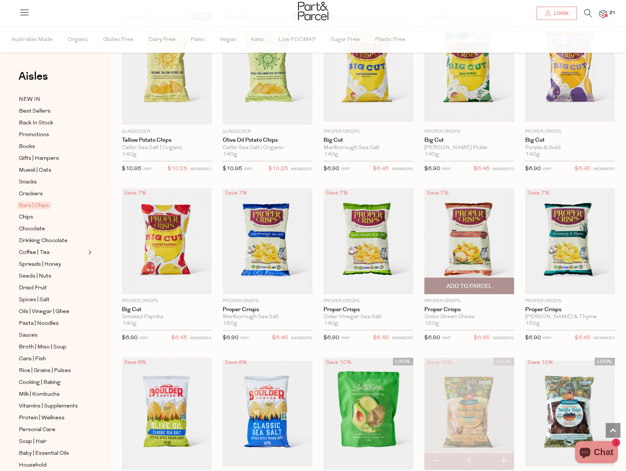
scroll to position [2188, 0]
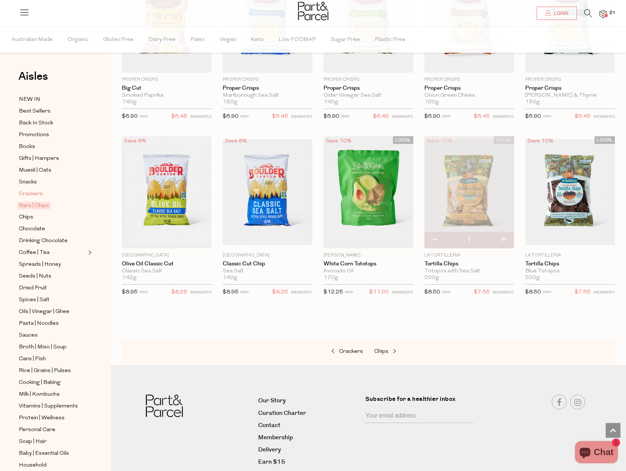
click at [34, 191] on span "Crackers" at bounding box center [31, 194] width 24 height 9
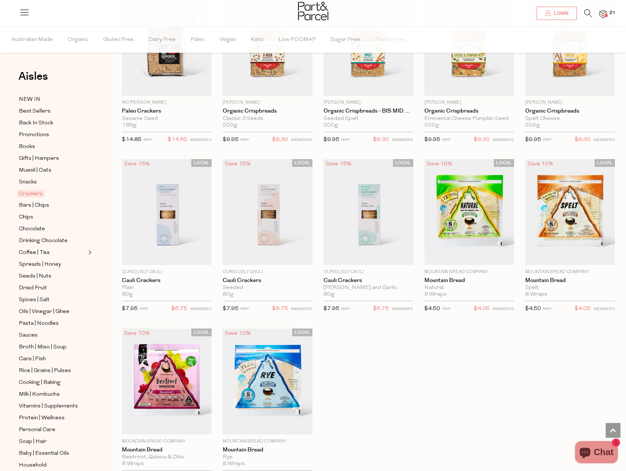
scroll to position [1034, 0]
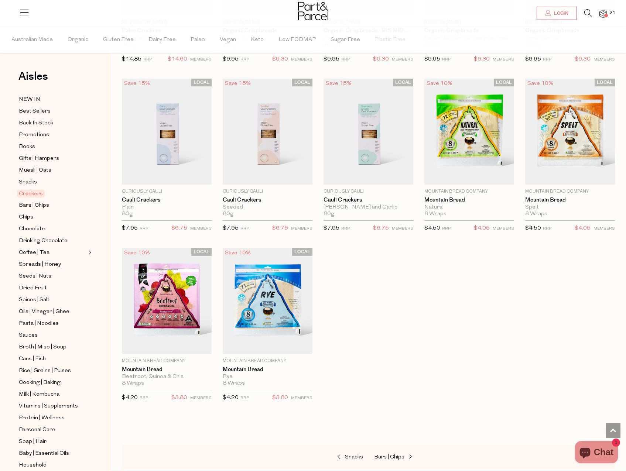
click at [18, 181] on div "Snacks" at bounding box center [56, 182] width 78 height 9
click at [26, 178] on span "Snacks" at bounding box center [28, 182] width 18 height 9
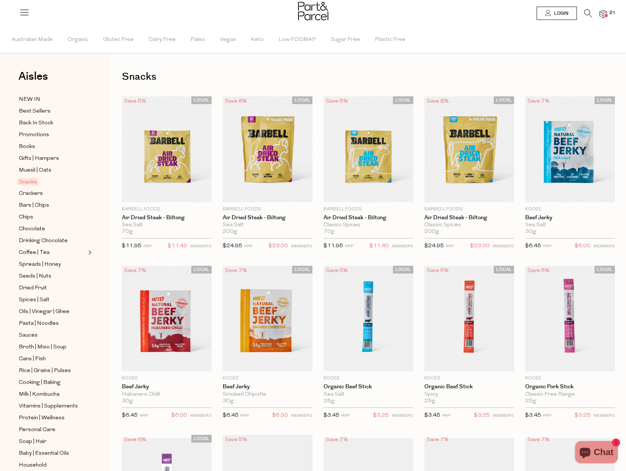
click at [602, 12] on img at bounding box center [602, 14] width 7 height 8
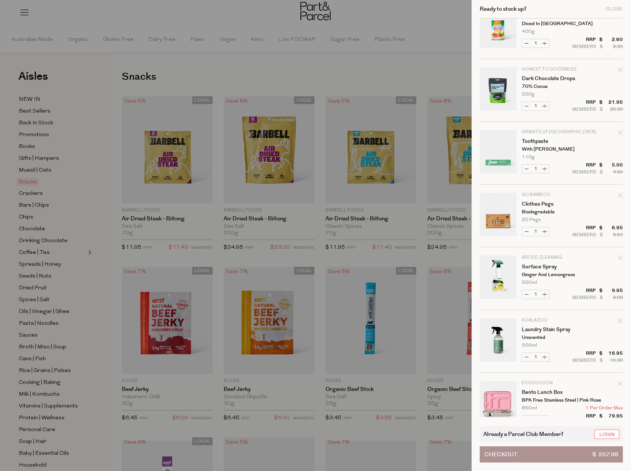
scroll to position [921, 0]
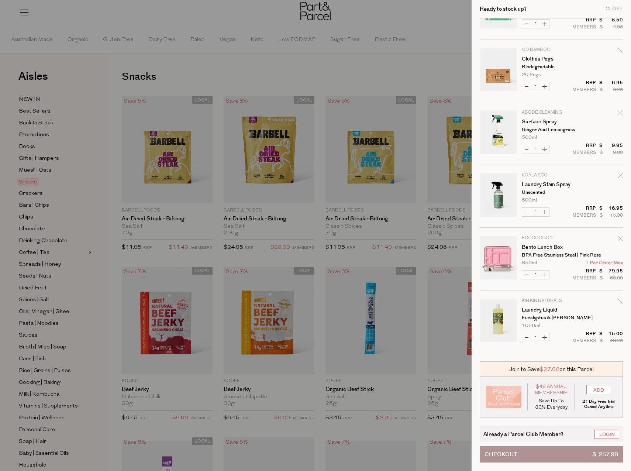
click at [618, 240] on icon "Remove Bento Lunch Box" at bounding box center [620, 238] width 5 height 5
type input "Add Membership"
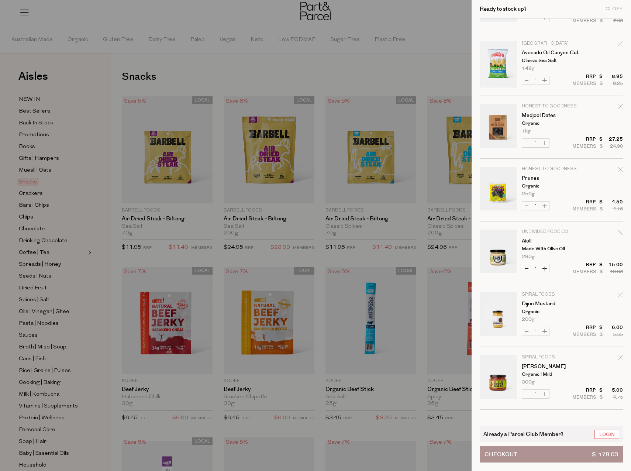
scroll to position [0, 0]
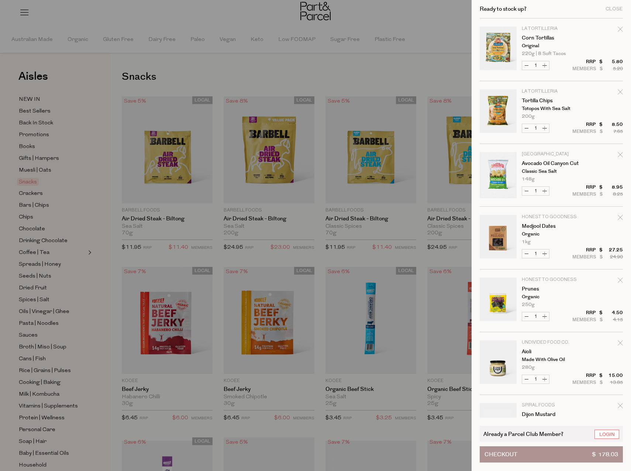
click at [618, 216] on icon "Remove Medjool Dates" at bounding box center [620, 217] width 5 height 5
type input "Add Membership"
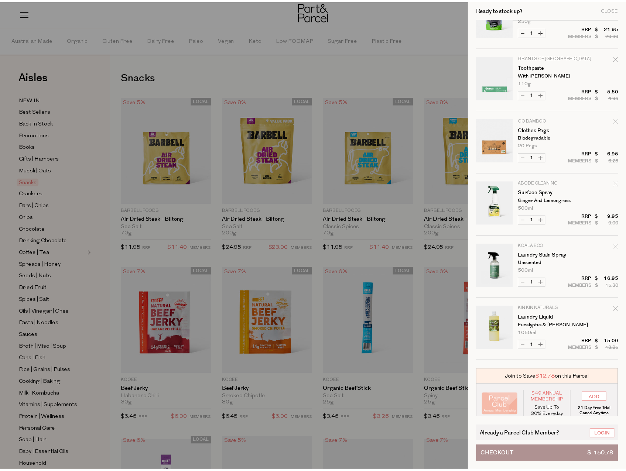
scroll to position [795, 0]
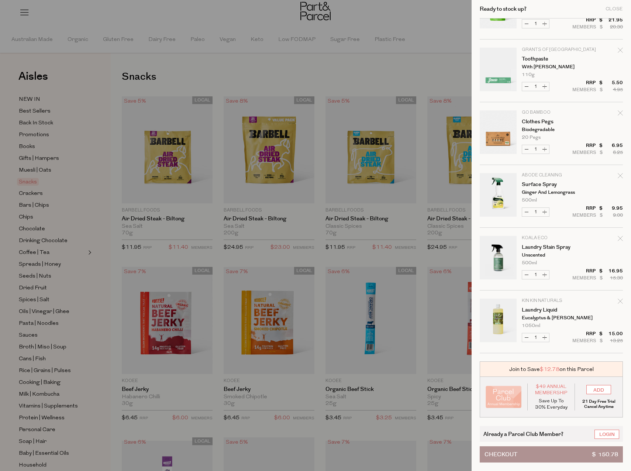
click at [418, 73] on div at bounding box center [315, 235] width 631 height 471
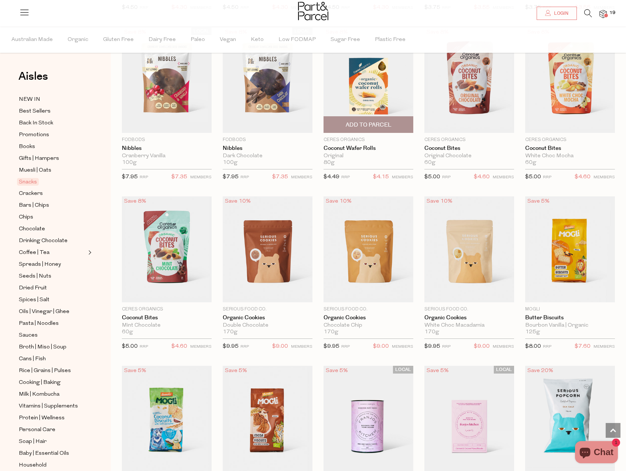
scroll to position [1071, 0]
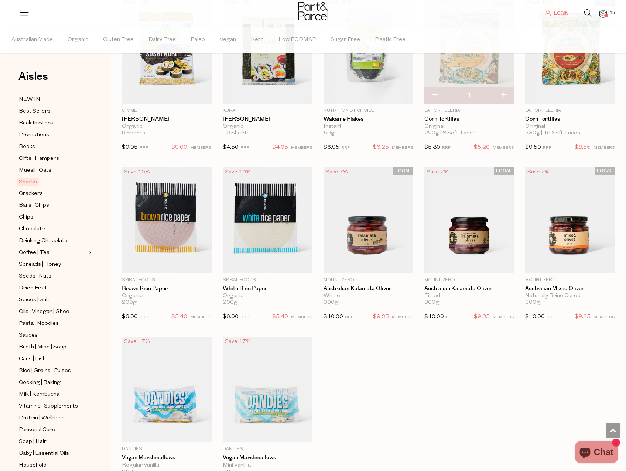
scroll to position [2068, 0]
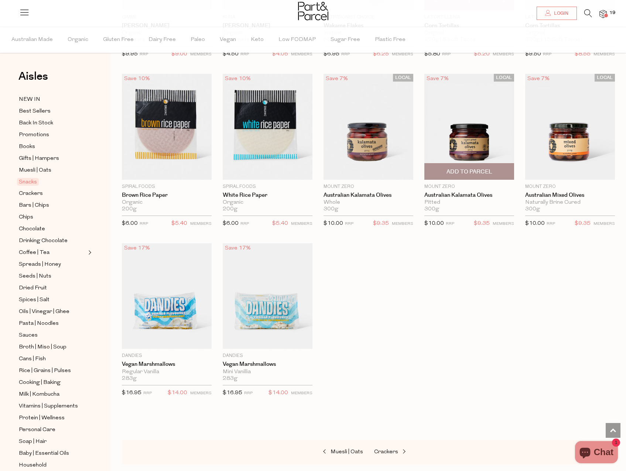
click at [462, 169] on span "Add To Parcel" at bounding box center [469, 172] width 46 height 8
click at [44, 169] on span "Muesli | Oats" at bounding box center [35, 170] width 32 height 9
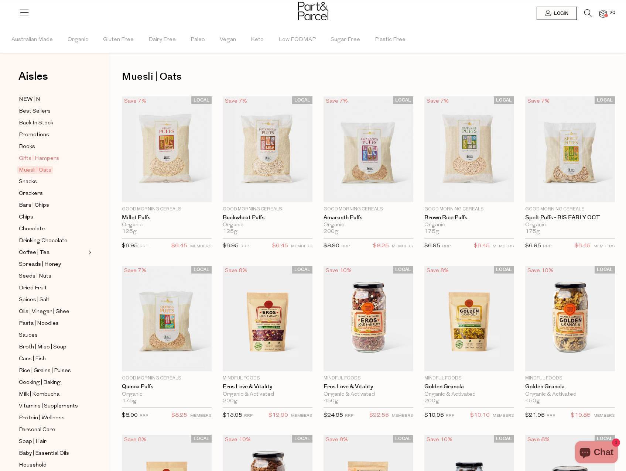
click at [41, 158] on span "Gifts | Hampers" at bounding box center [39, 158] width 40 height 9
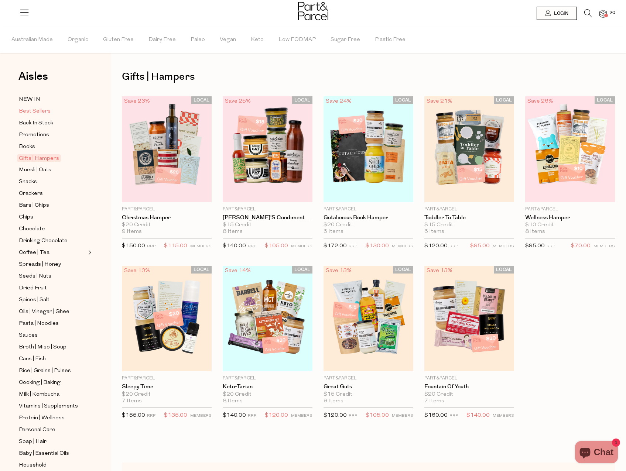
click at [27, 114] on span "Best Sellers" at bounding box center [35, 111] width 32 height 9
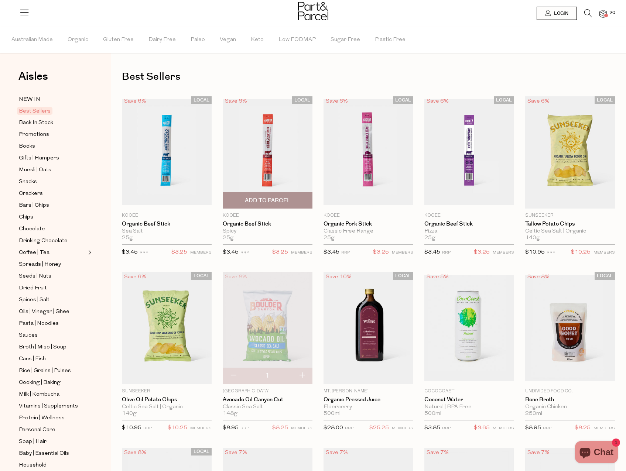
click at [260, 198] on span "Add To Parcel" at bounding box center [268, 201] width 46 height 8
click at [302, 198] on button "button" at bounding box center [301, 200] width 21 height 16
type input "2"
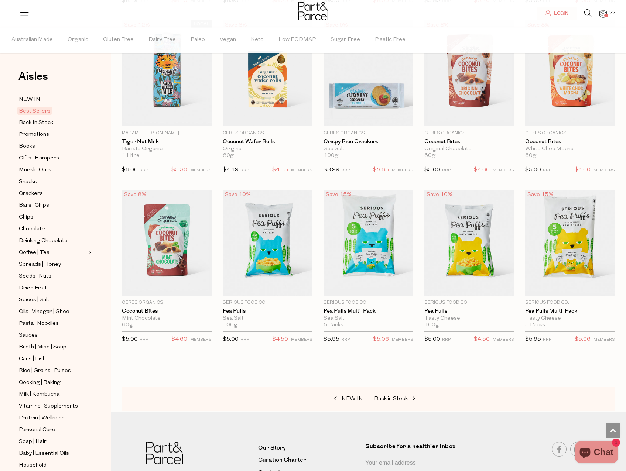
scroll to position [1181, 0]
